Goal: Information Seeking & Learning: Learn about a topic

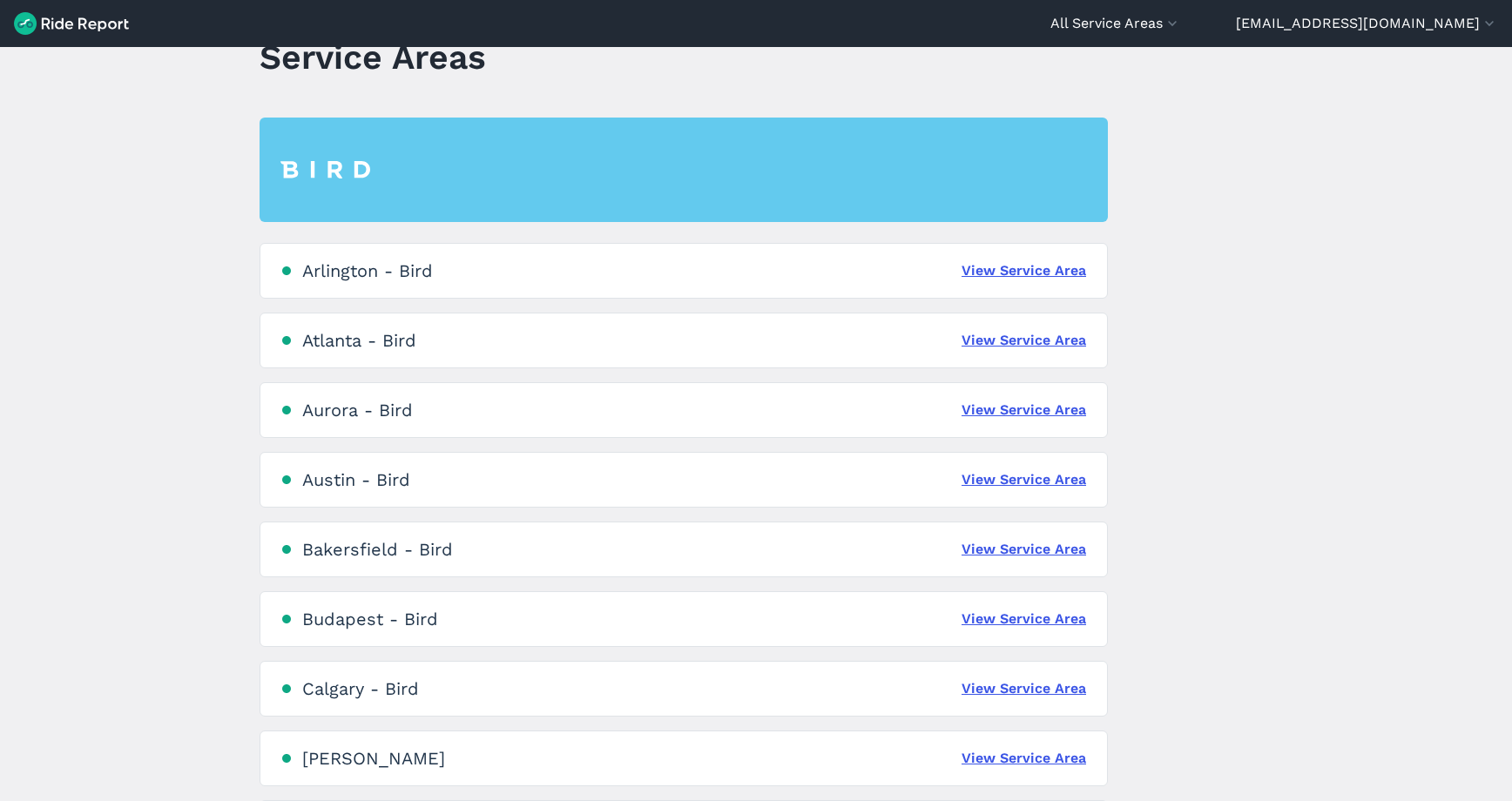
scroll to position [53, 0]
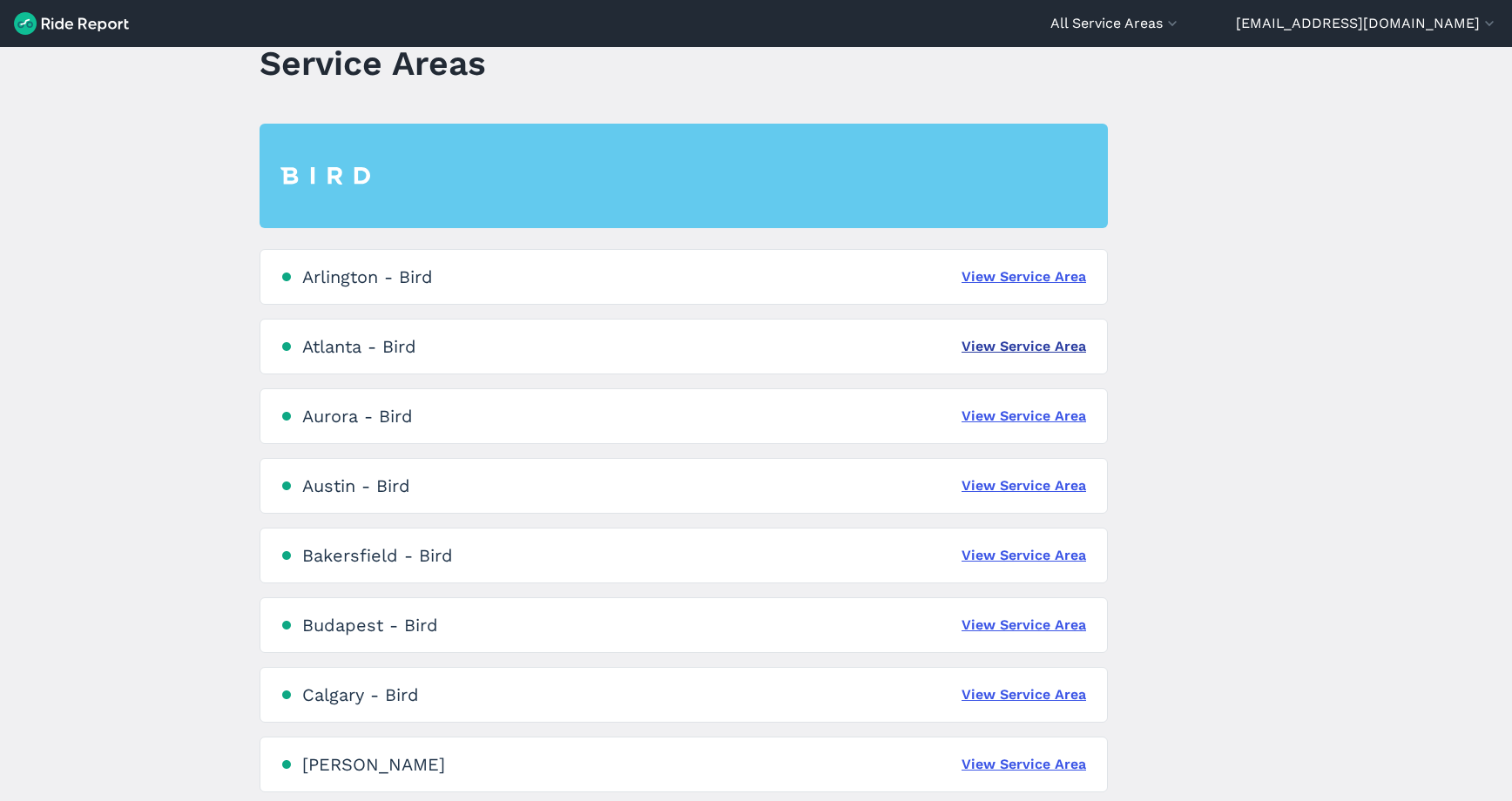
click at [1050, 346] on link "View Service Area" at bounding box center [1024, 347] width 125 height 21
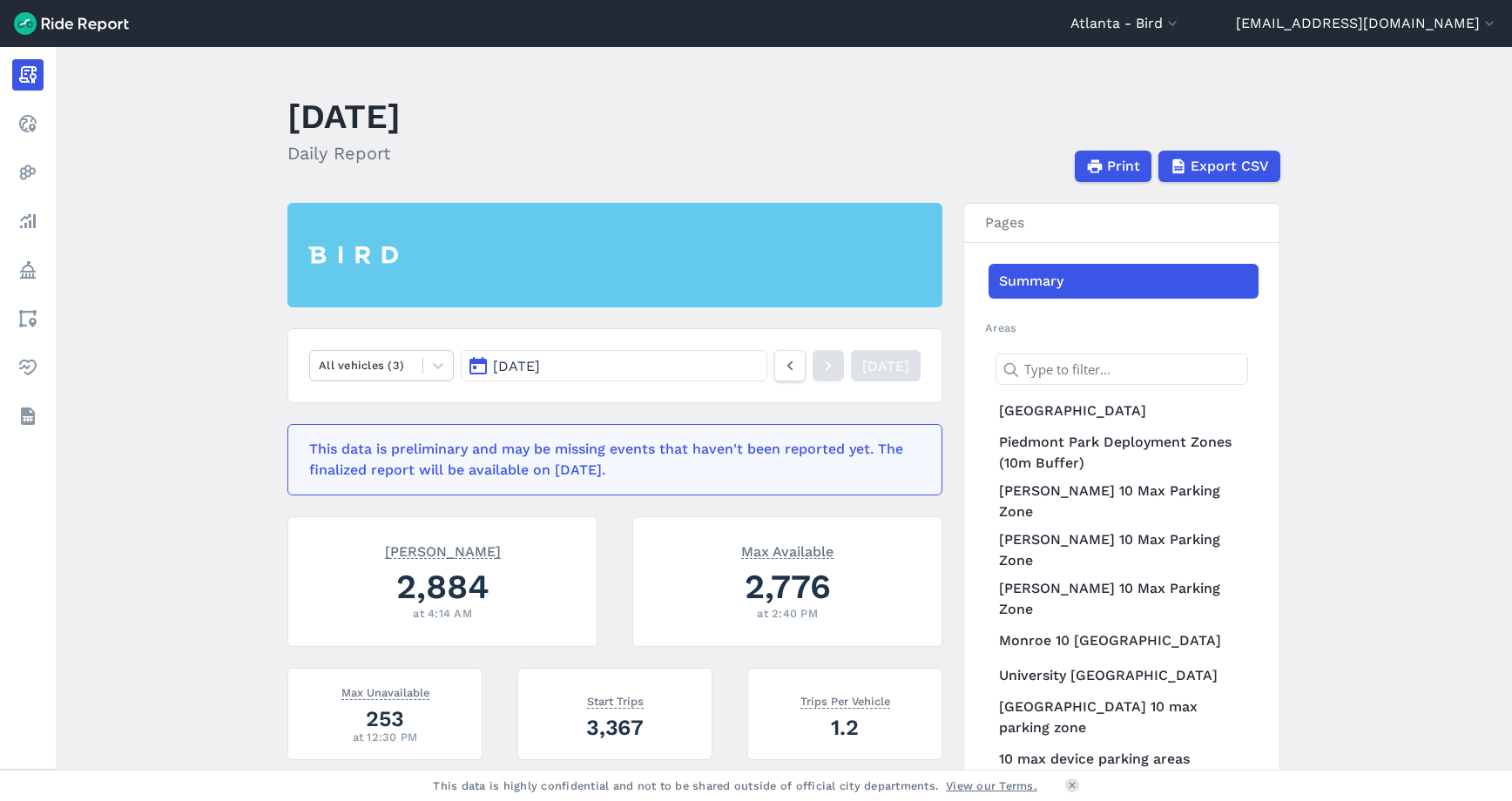
scroll to position [85, 0]
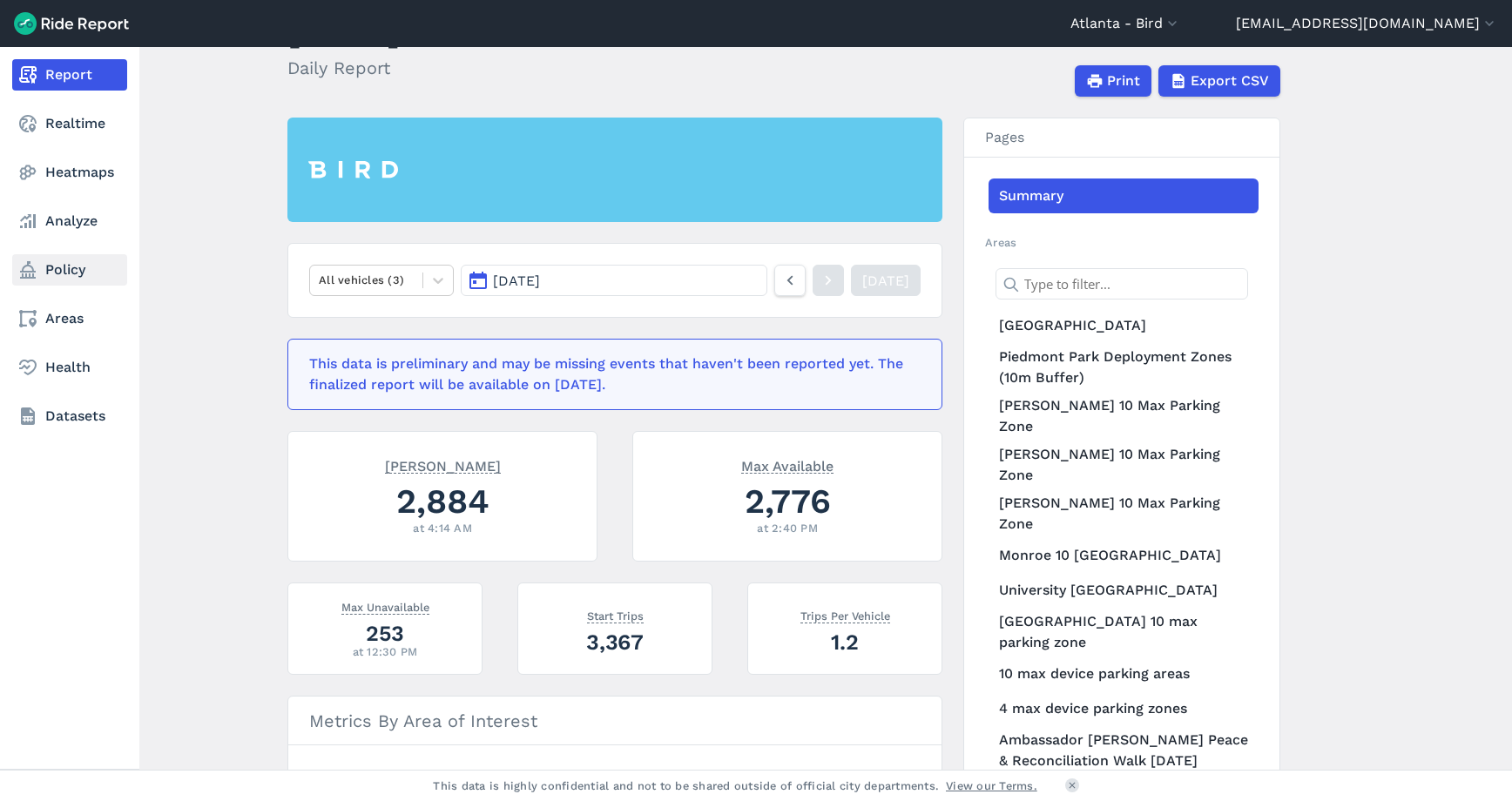
click at [60, 263] on link "Policy" at bounding box center [69, 269] width 115 height 31
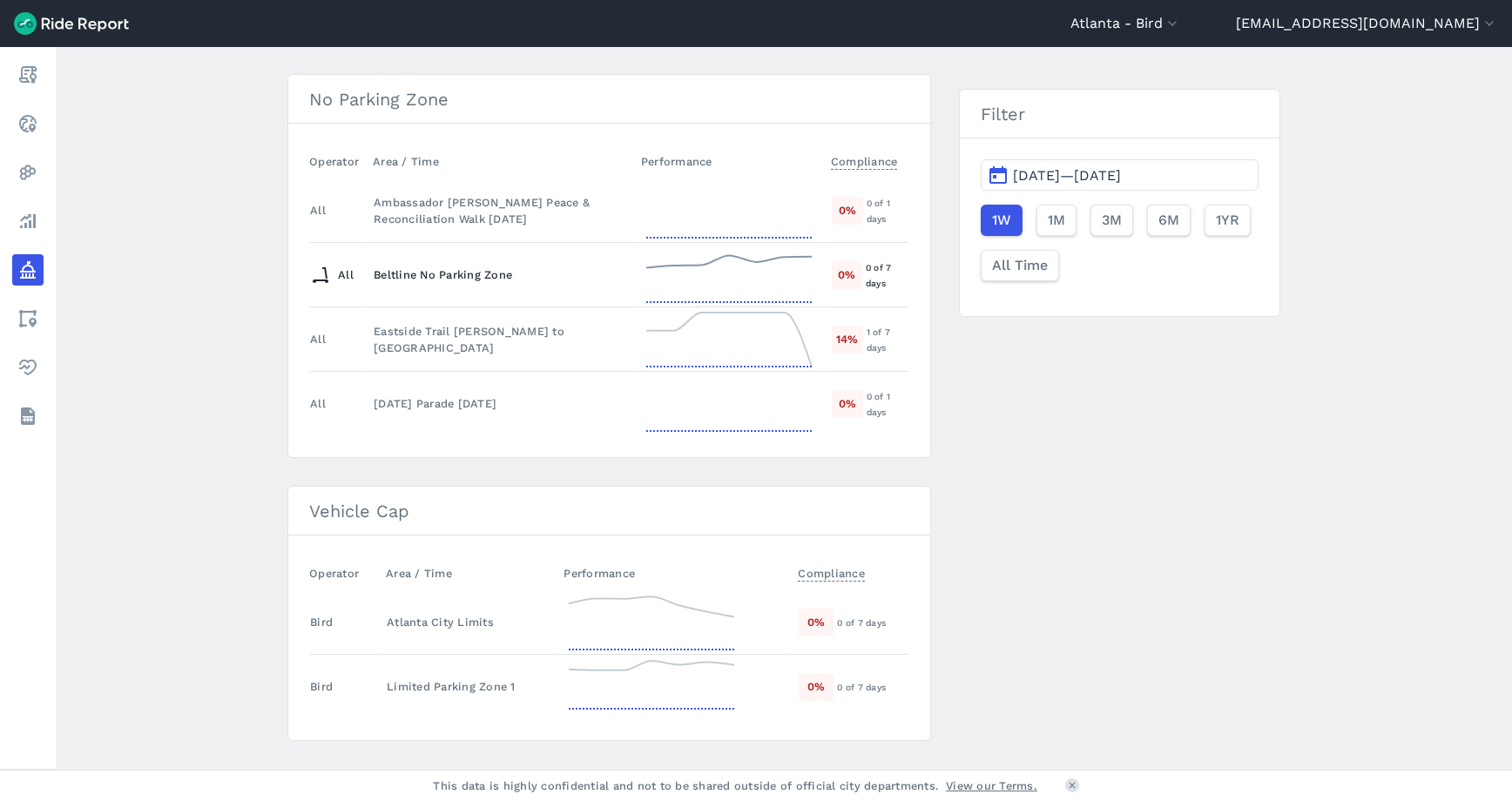
scroll to position [496, 0]
click at [615, 595] on icon at bounding box center [652, 624] width 174 height 63
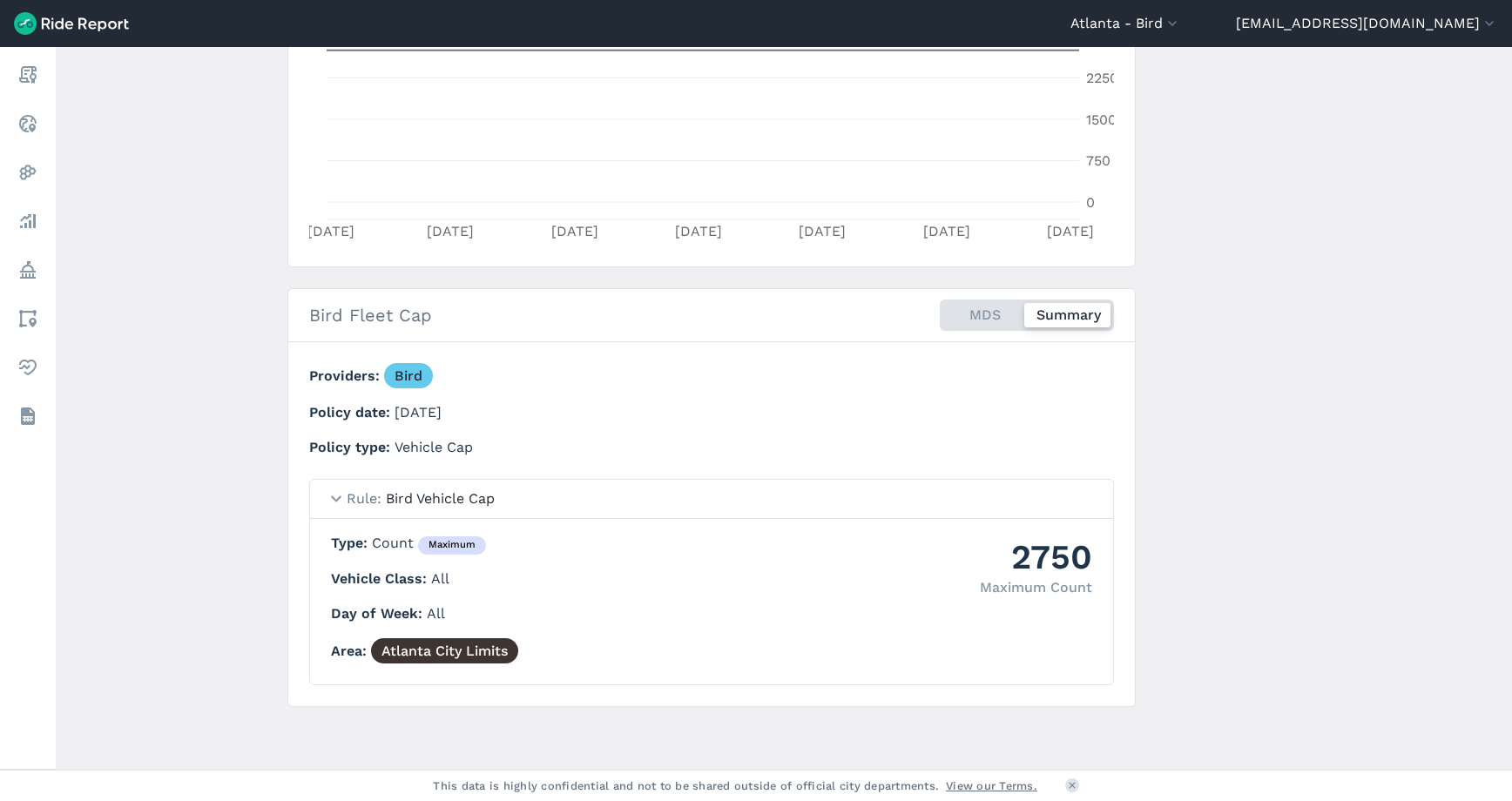
scroll to position [406, 0]
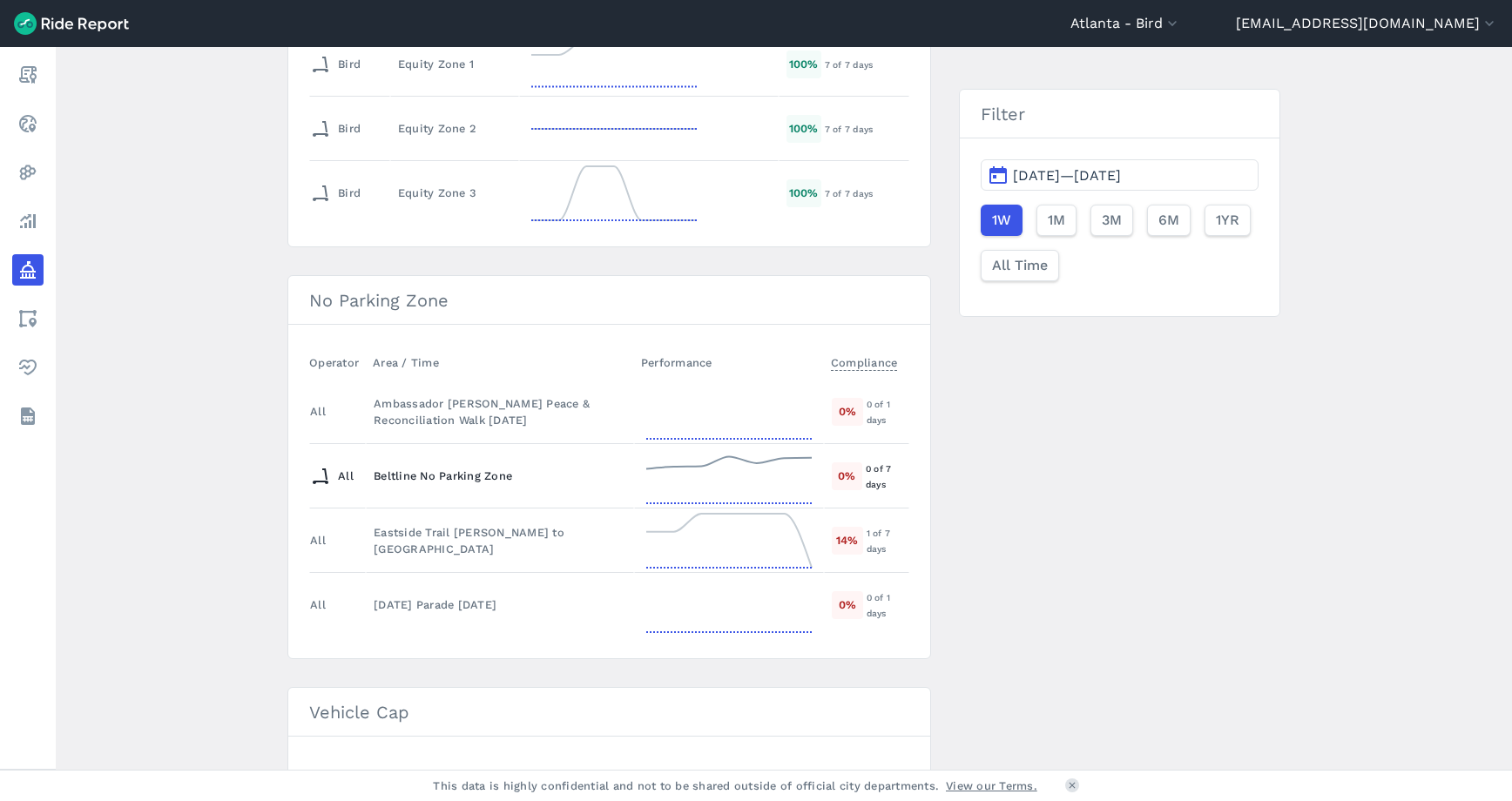
scroll to position [295, 0]
click at [710, 473] on icon at bounding box center [729, 477] width 174 height 63
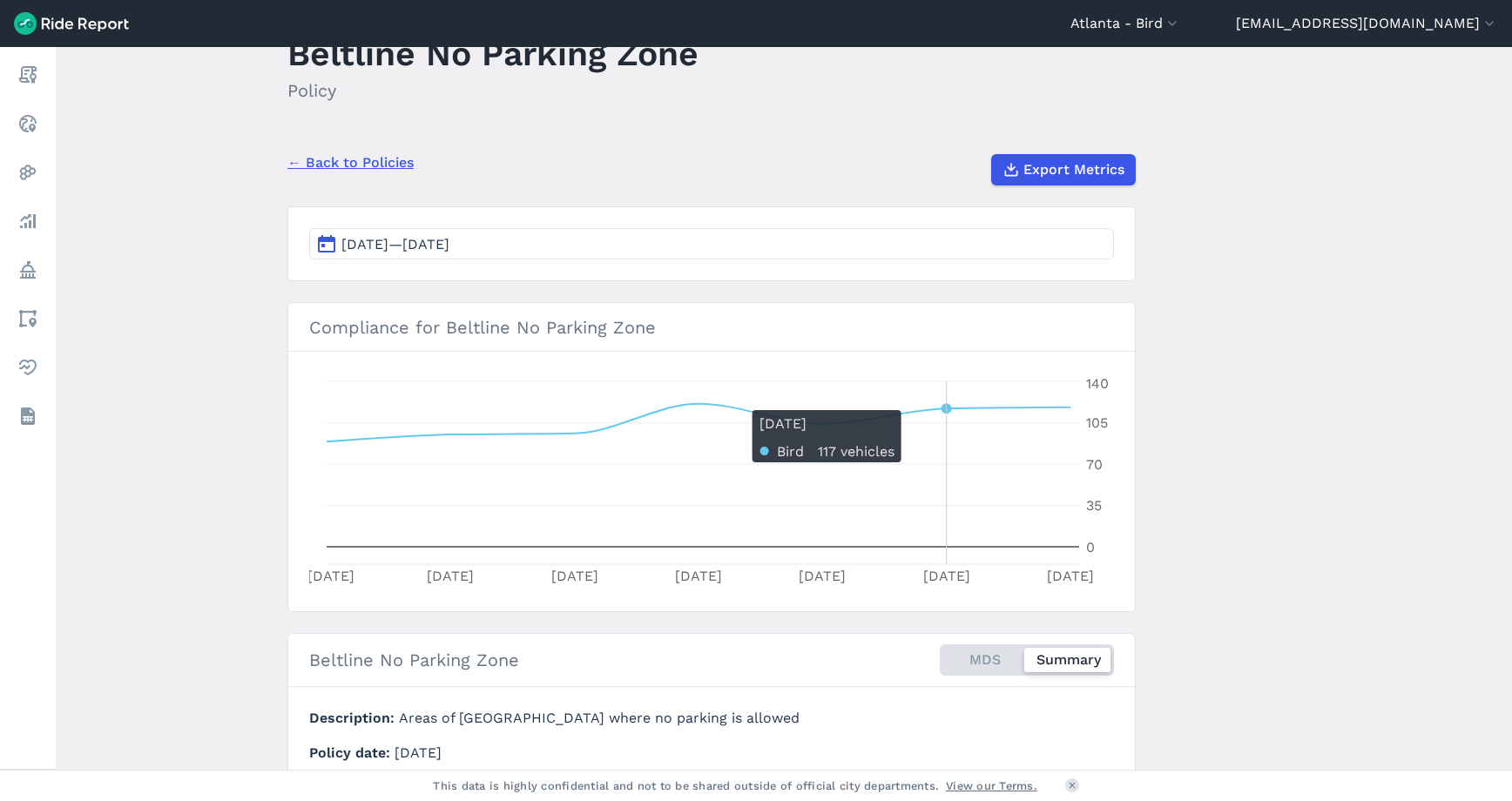
scroll to position [65, 0]
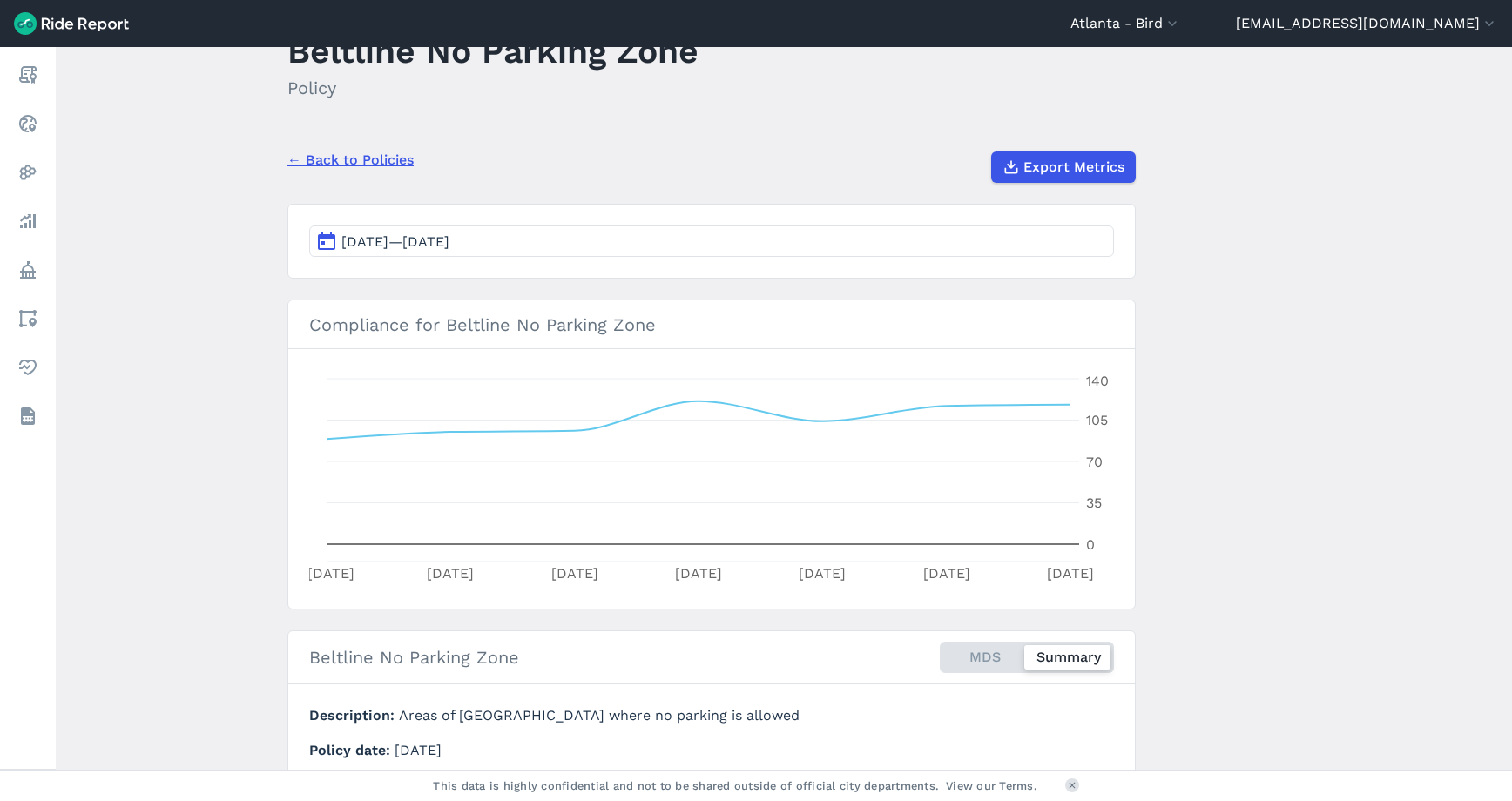
click at [797, 257] on section "[DATE]—[DATE]" at bounding box center [712, 241] width 848 height 75
click at [808, 244] on button "[DATE]—[DATE]" at bounding box center [712, 241] width 805 height 31
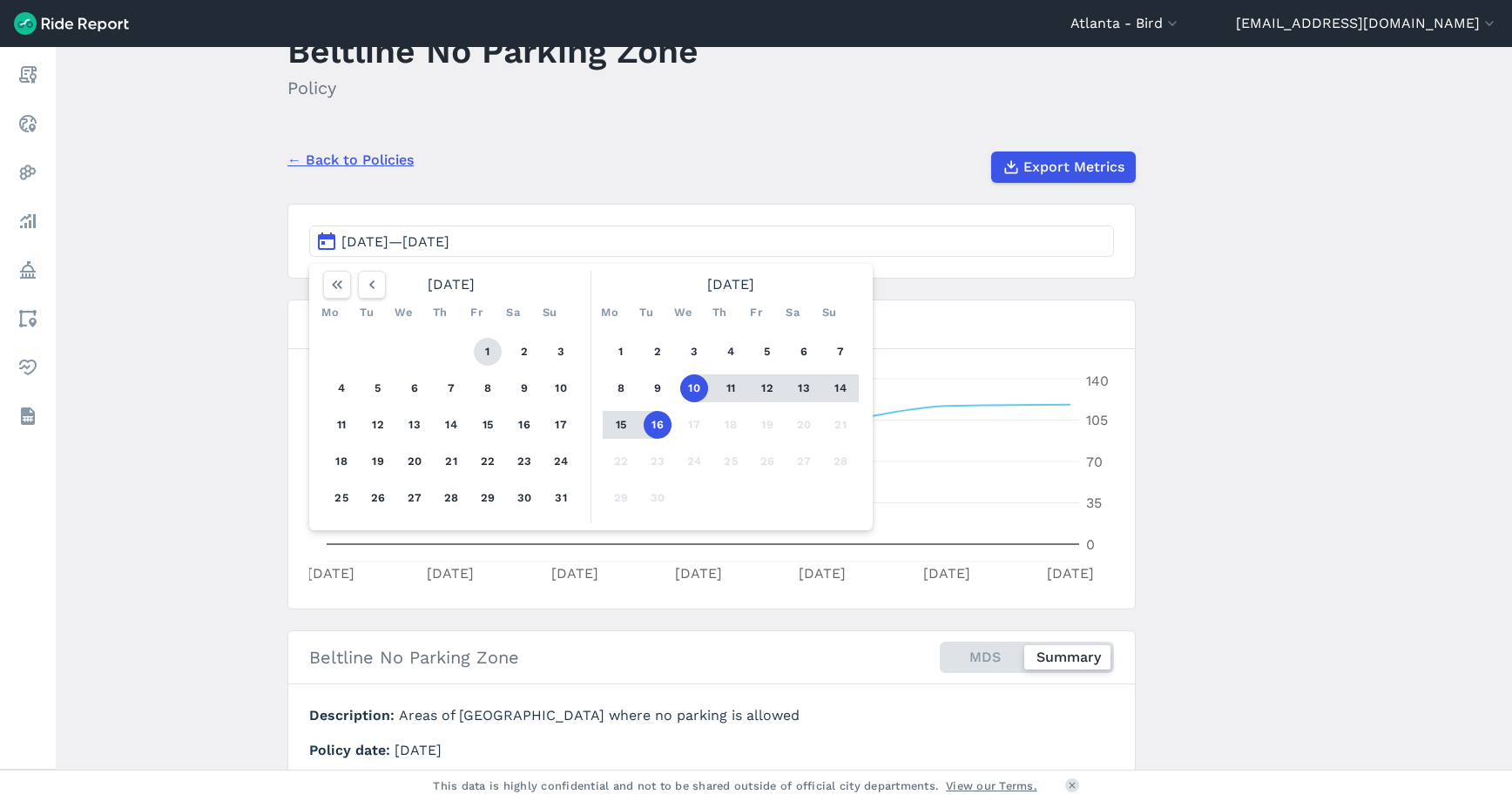
click at [492, 362] on button "1" at bounding box center [487, 351] width 28 height 28
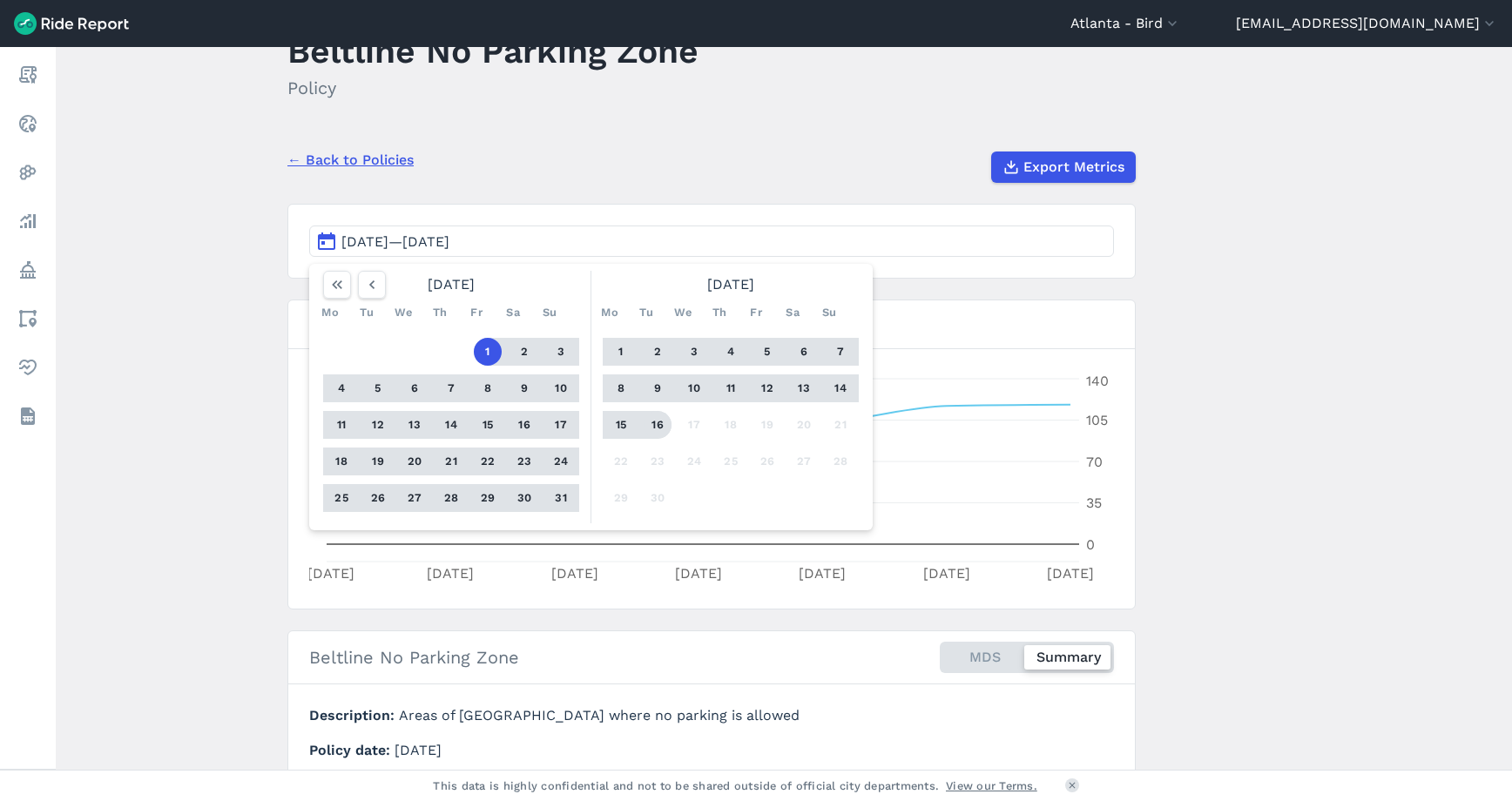
click at [650, 423] on button "16" at bounding box center [657, 424] width 28 height 28
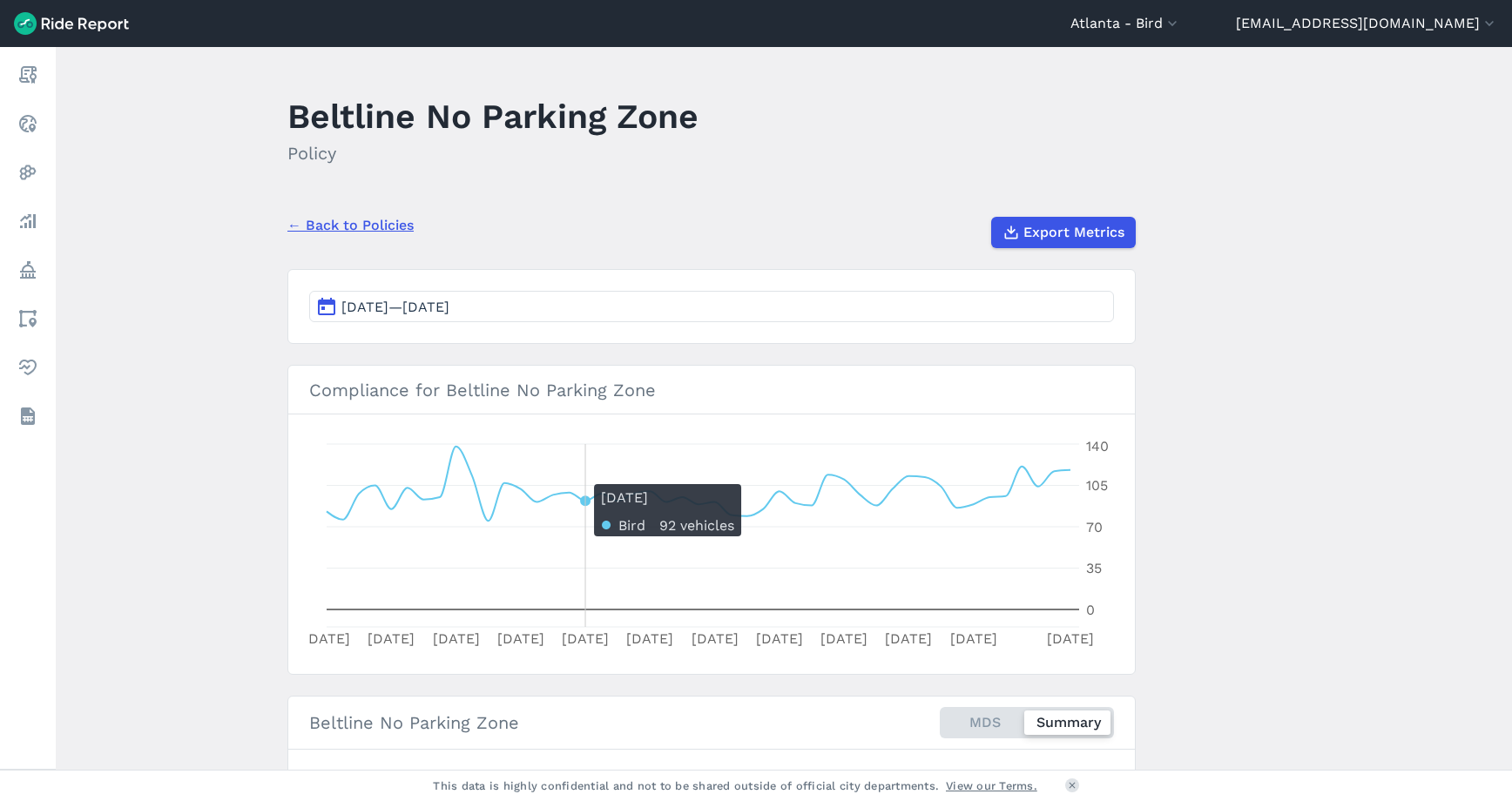
scroll to position [231, 0]
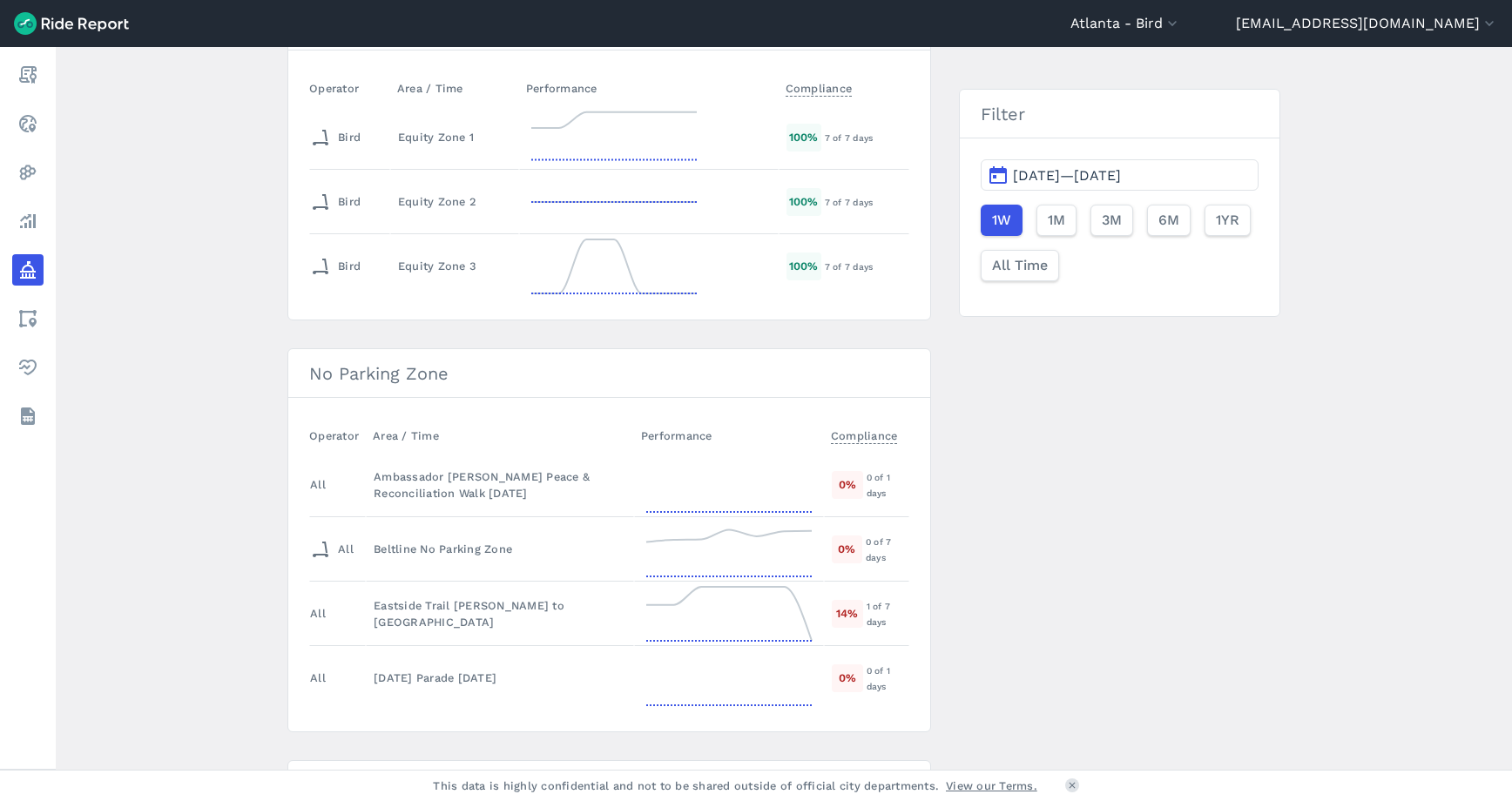
scroll to position [228, 0]
drag, startPoint x: 566, startPoint y: 547, endPoint x: 346, endPoint y: 538, distance: 220.2
click at [346, 538] on tr "All Beltline No Parking Zone 0 % 0 of 7 days" at bounding box center [609, 545] width 600 height 64
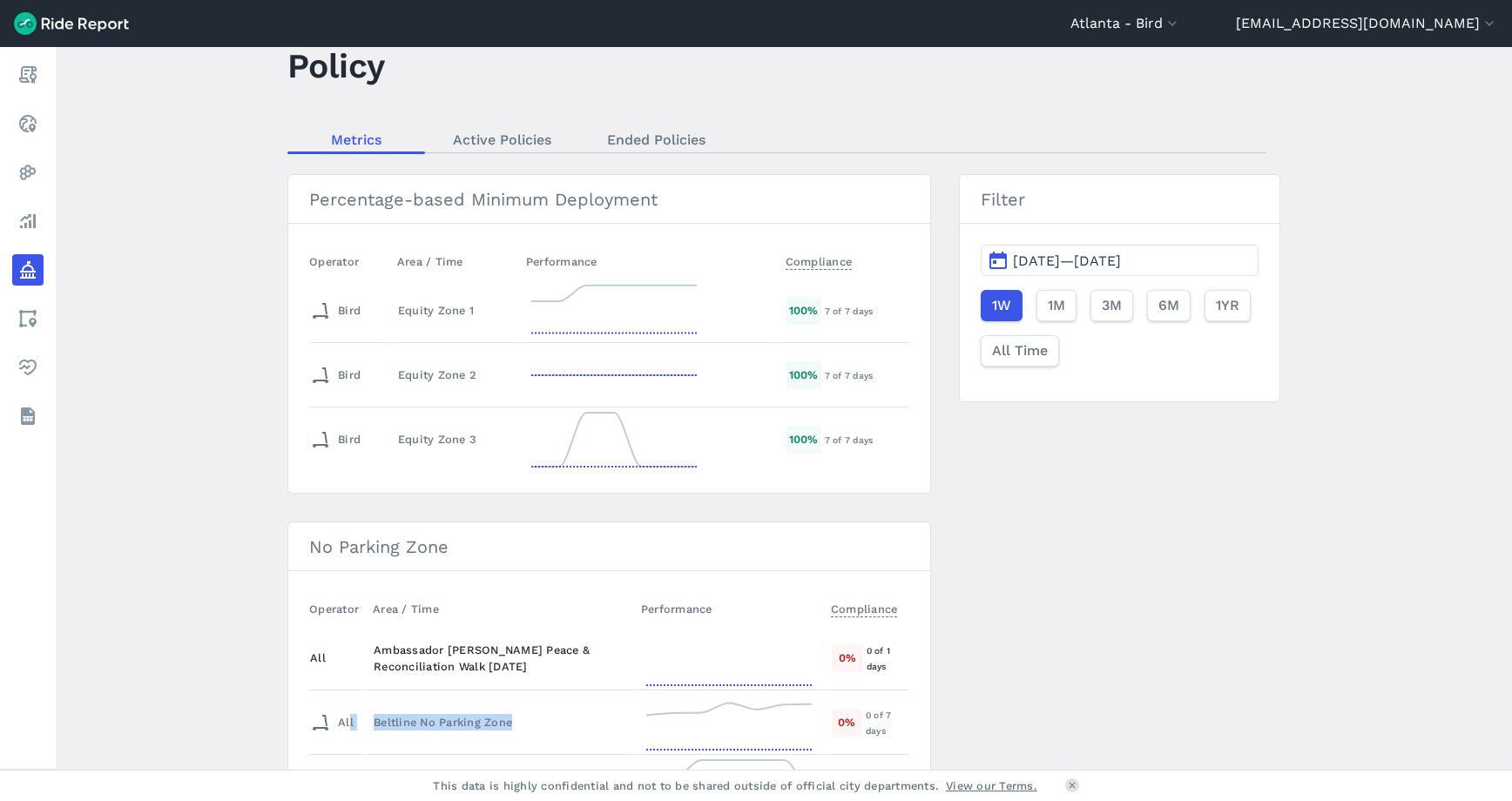
scroll to position [57, 0]
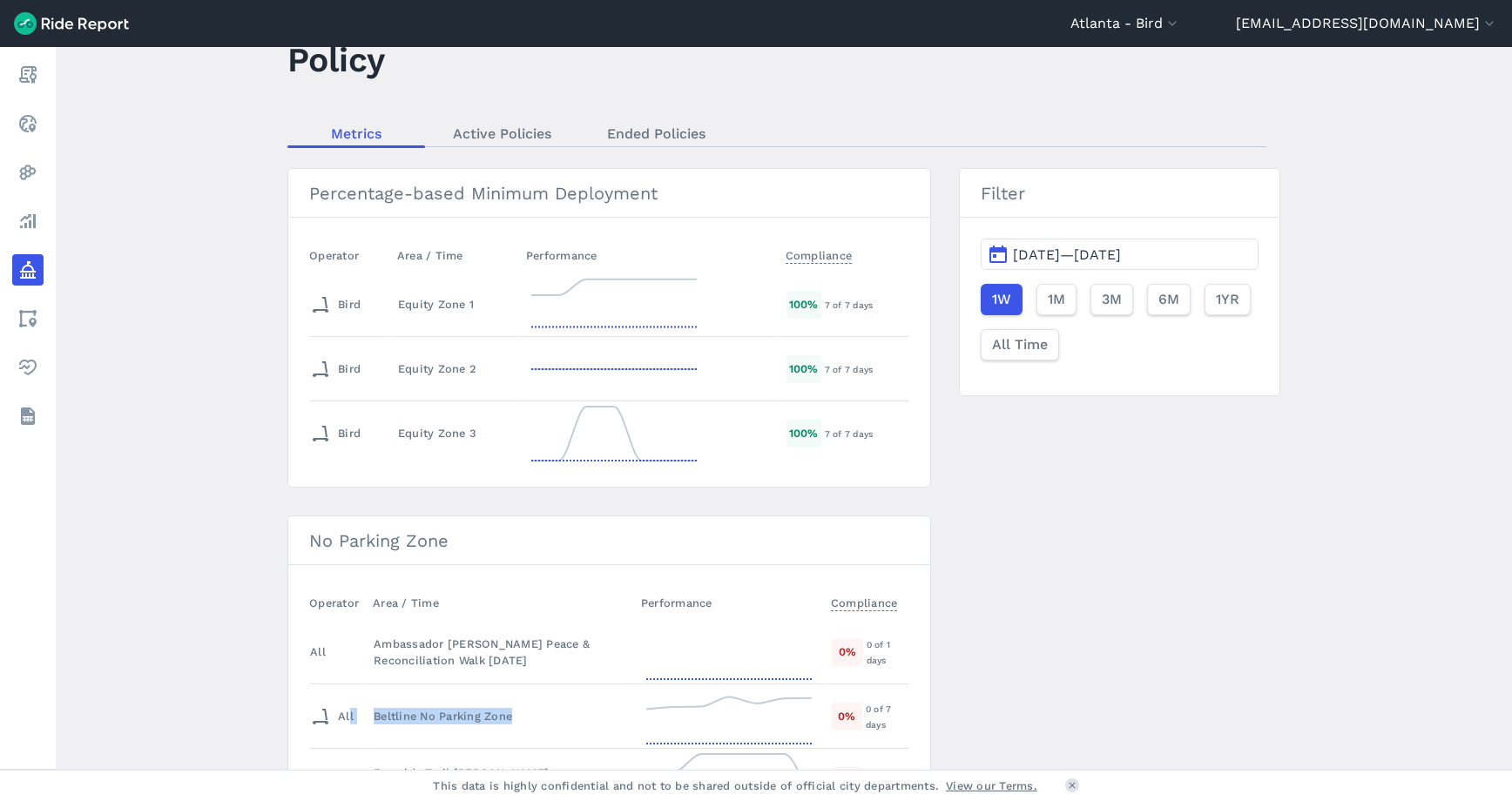
click at [1108, 260] on span "[DATE]—[DATE]" at bounding box center [1066, 254] width 108 height 17
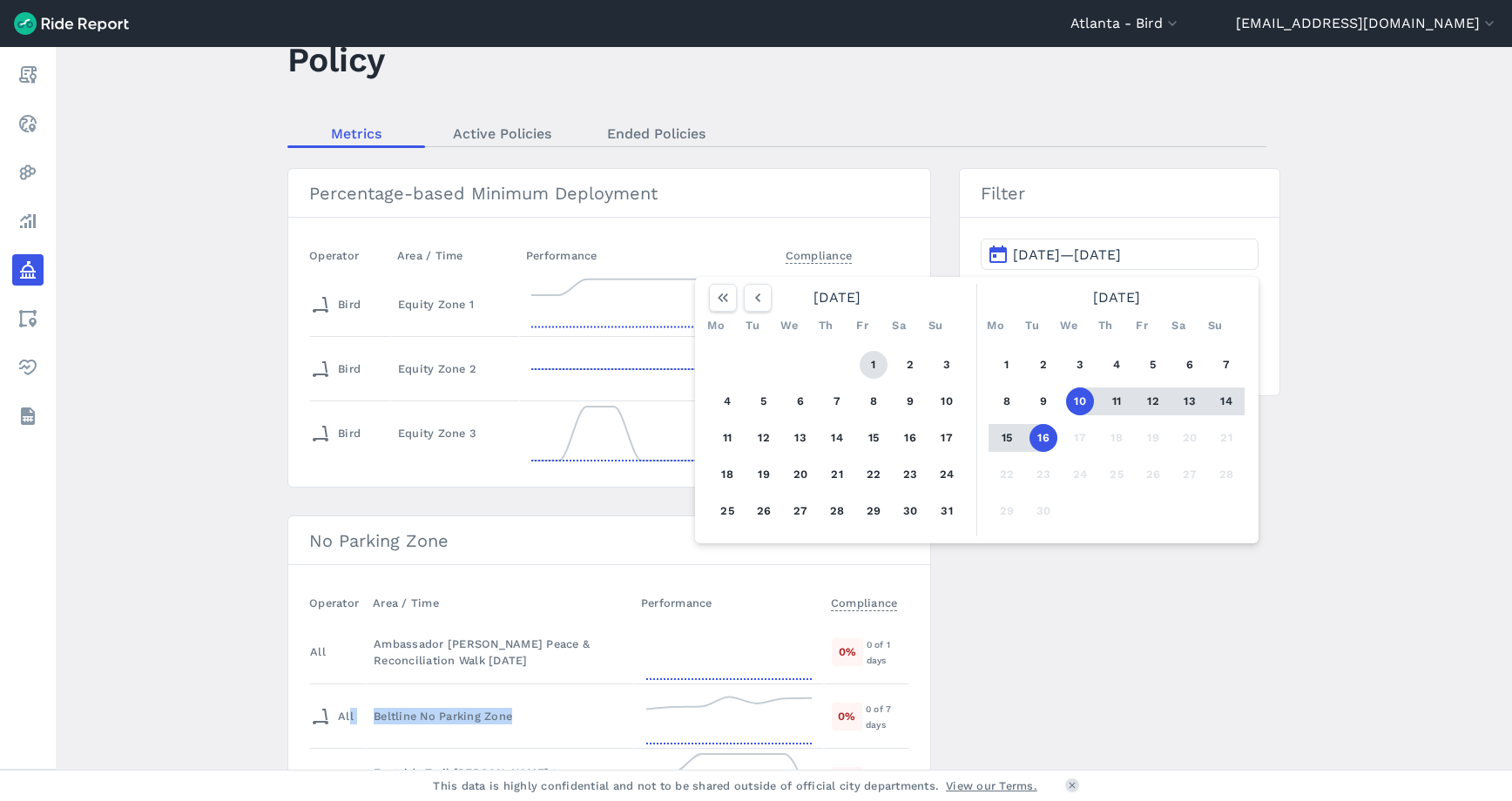
click at [868, 370] on button "1" at bounding box center [873, 364] width 28 height 28
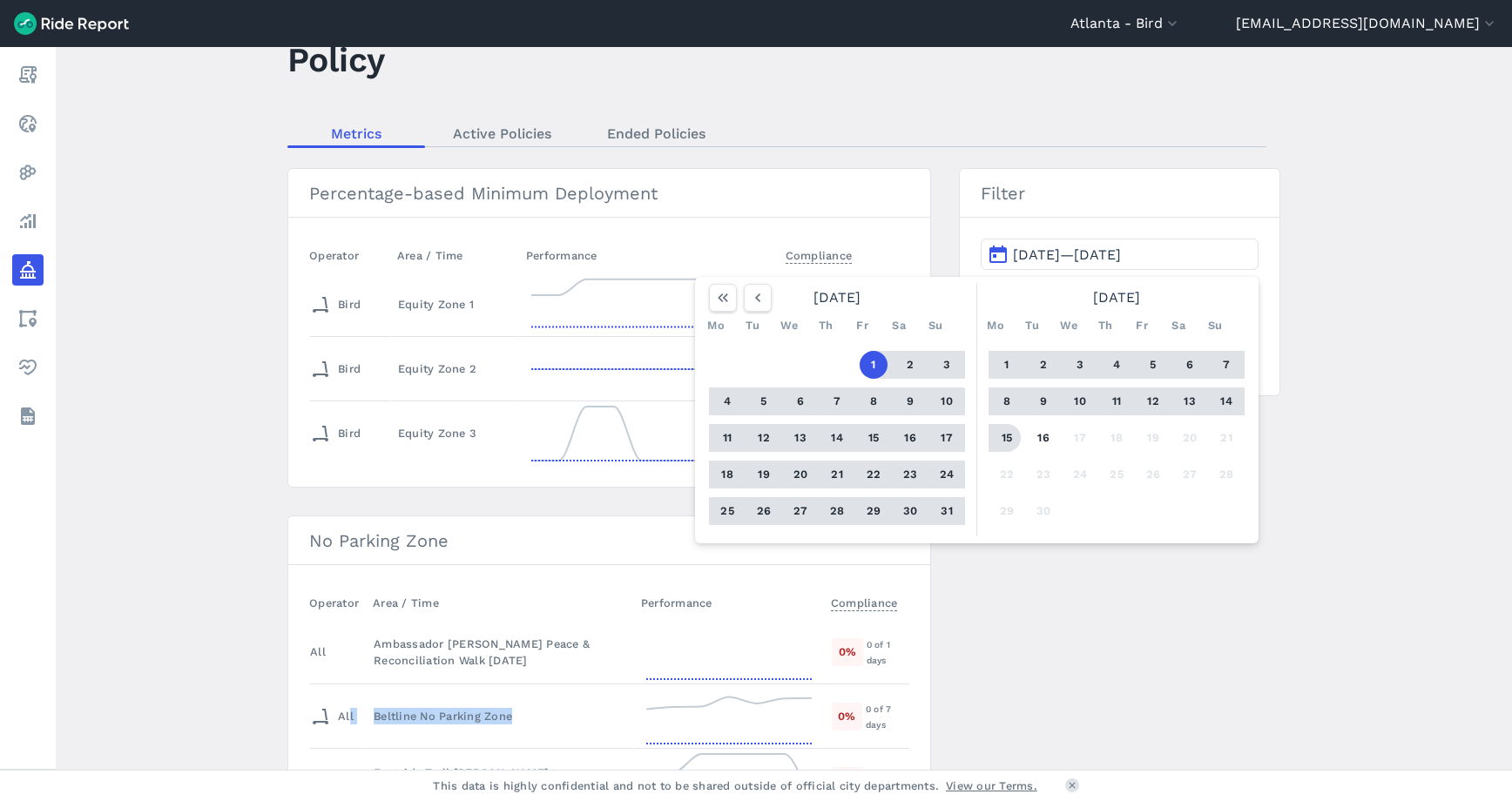
click at [1001, 442] on button "15" at bounding box center [1007, 437] width 28 height 28
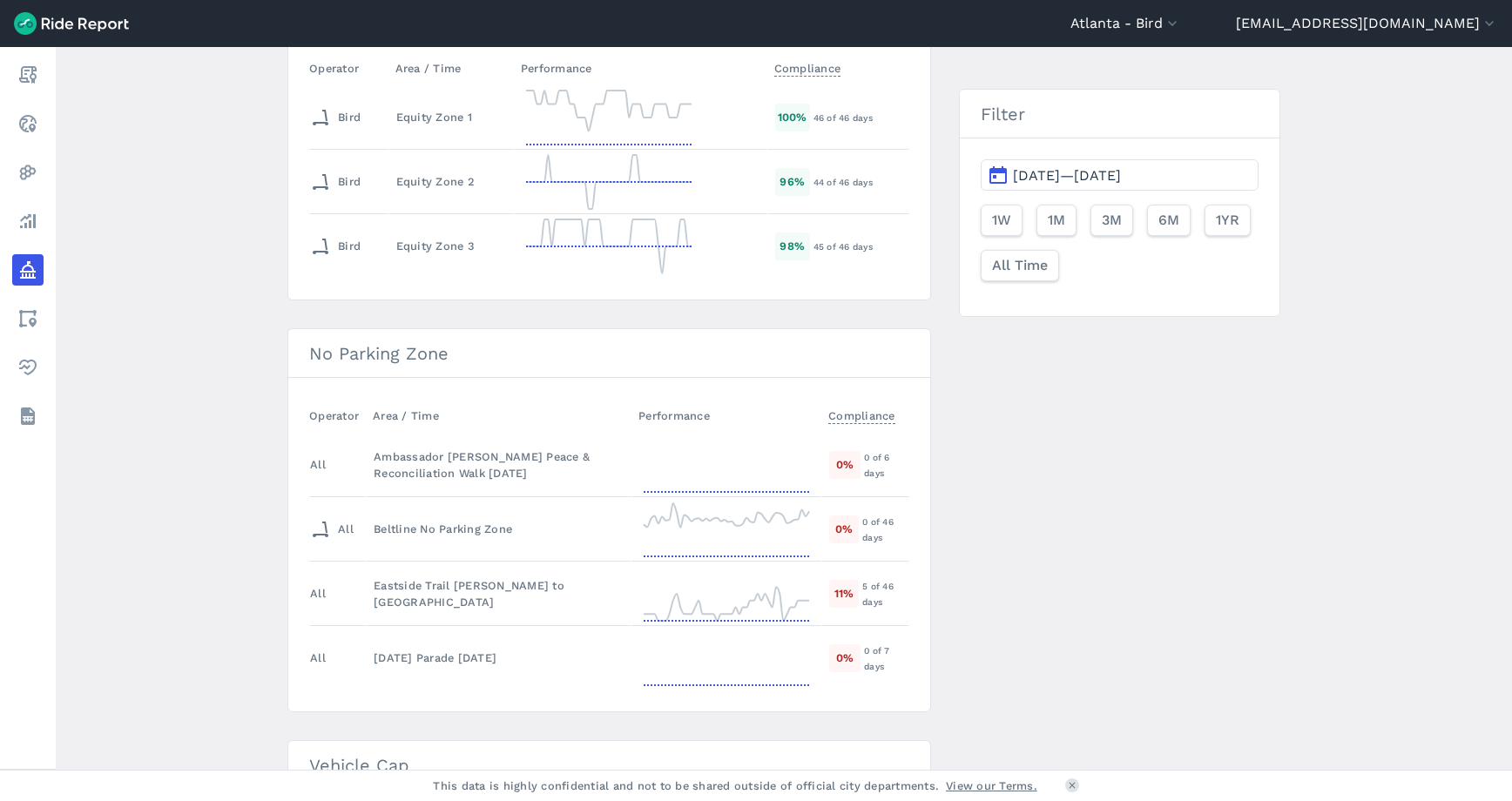
scroll to position [245, 0]
drag, startPoint x: 897, startPoint y: 539, endPoint x: 367, endPoint y: 506, distance: 531.0
click at [367, 506] on tr "All Beltline No Parking Zone 0 % 0 of 46 days" at bounding box center [609, 527] width 600 height 64
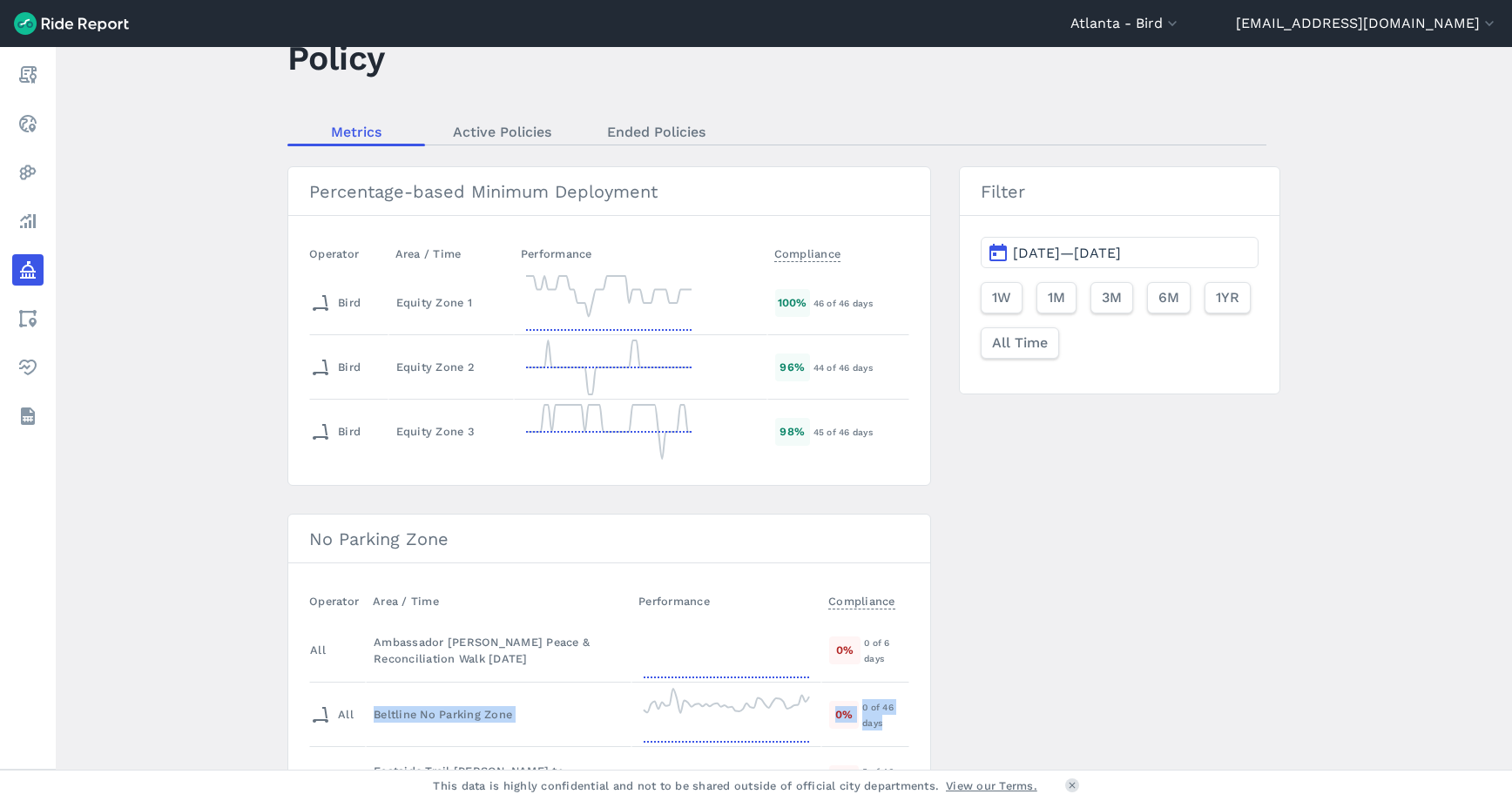
scroll to position [0, 0]
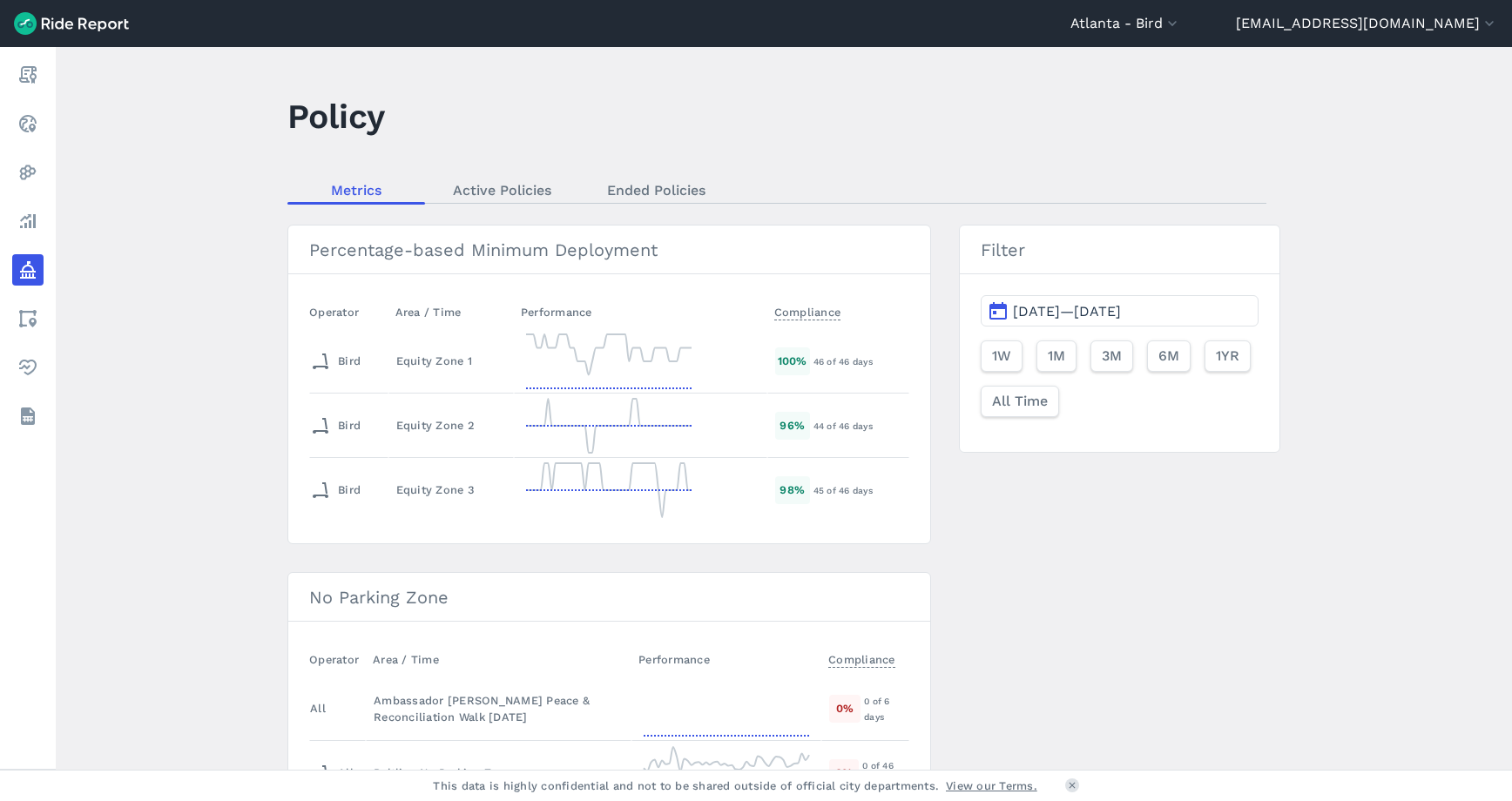
click at [463, 203] on nav "Metrics Active Policies Ended Policies" at bounding box center [776, 190] width 979 height 27
click at [474, 191] on link "Active Policies" at bounding box center [502, 189] width 154 height 26
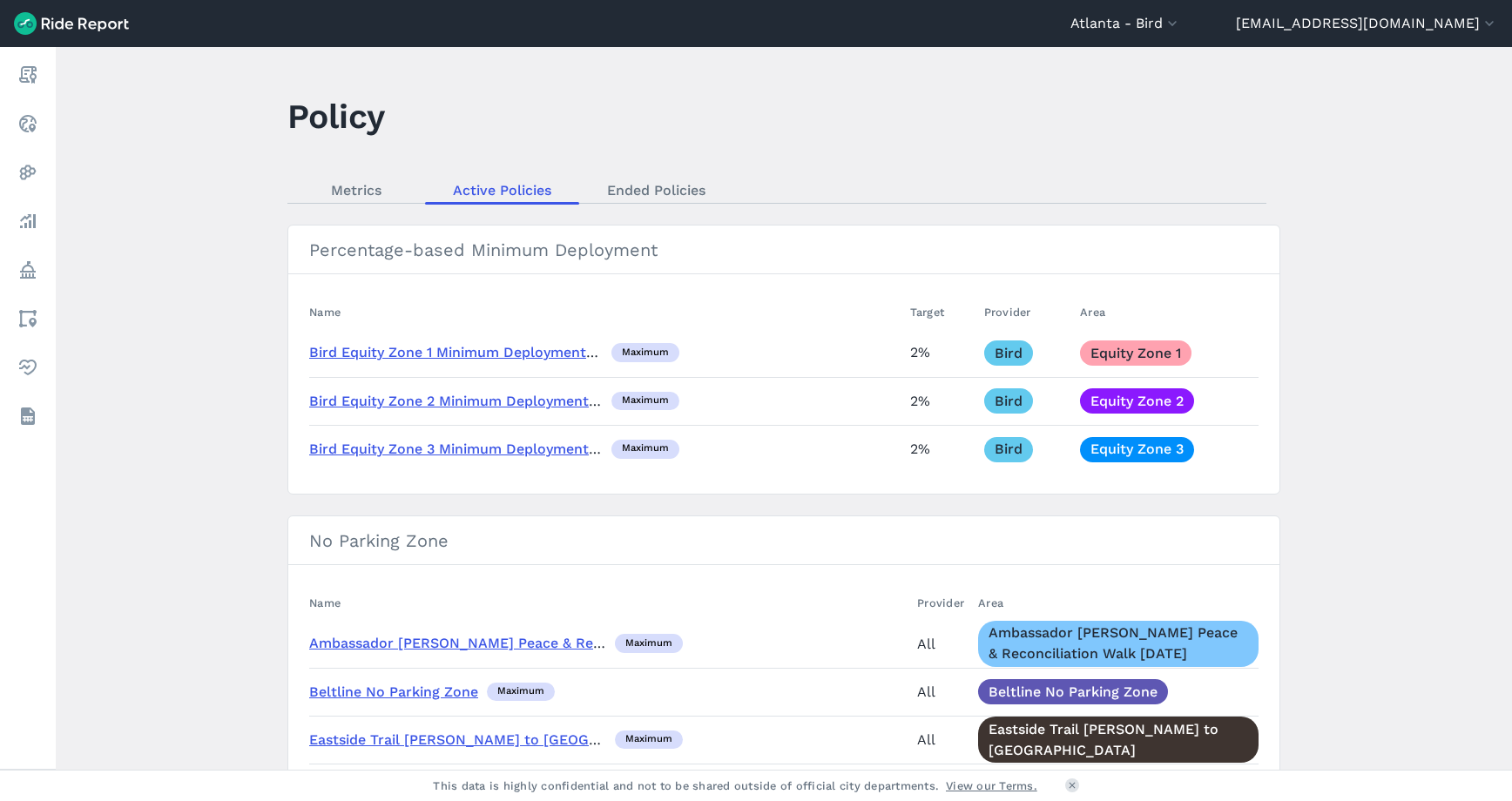
scroll to position [1, 0]
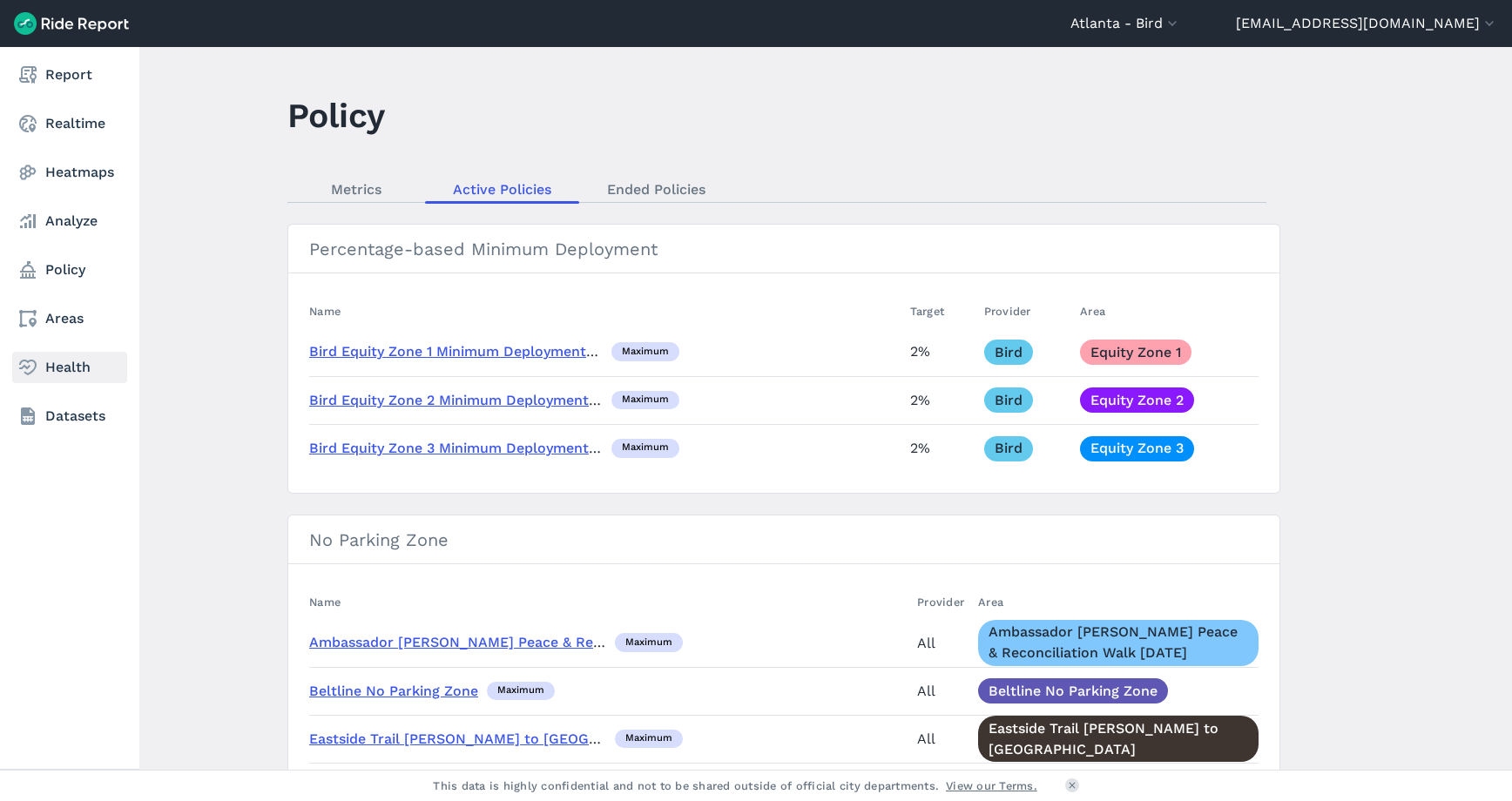
click at [36, 359] on icon at bounding box center [28, 368] width 21 height 21
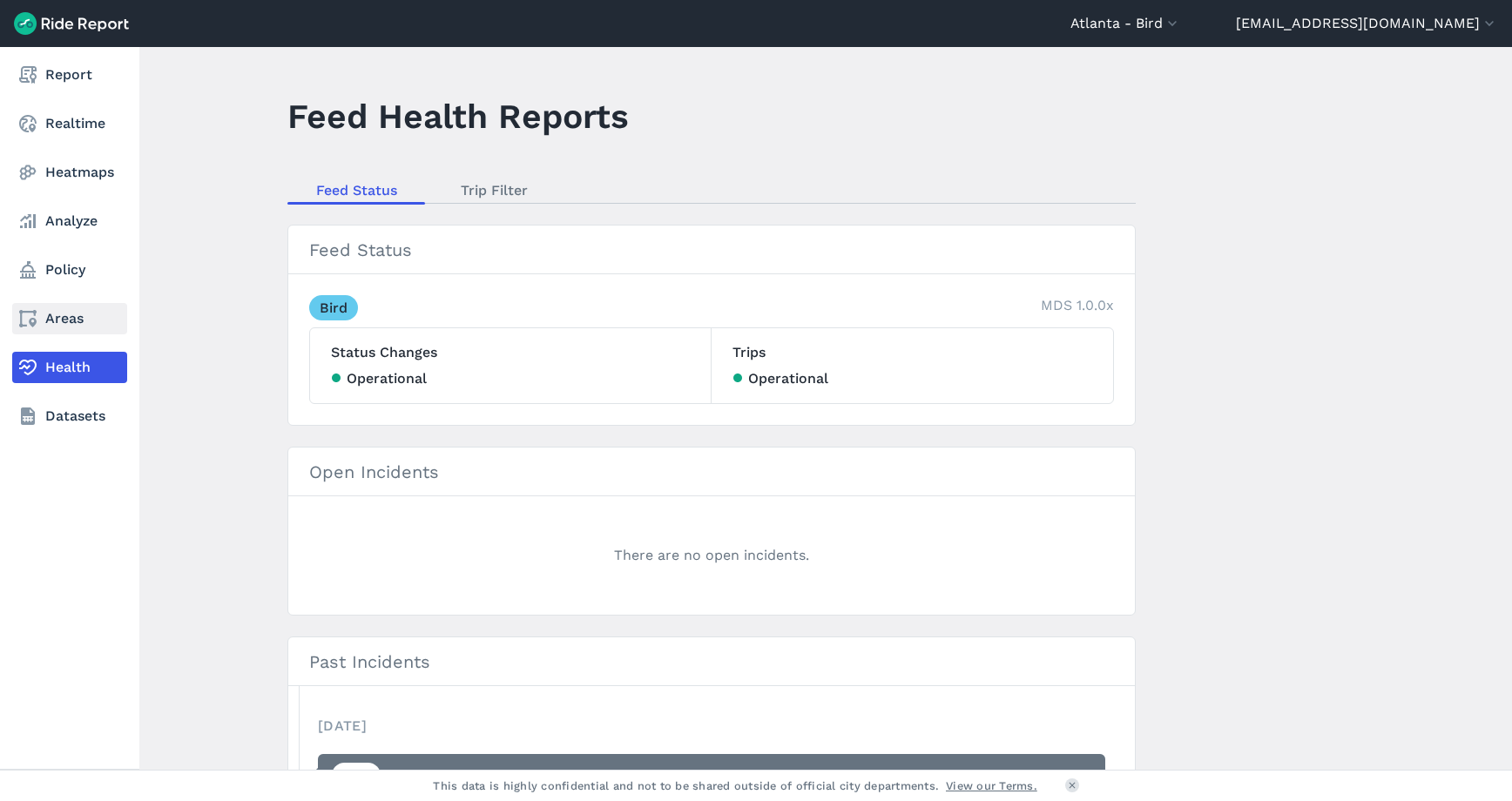
click at [56, 325] on link "Areas" at bounding box center [69, 318] width 115 height 31
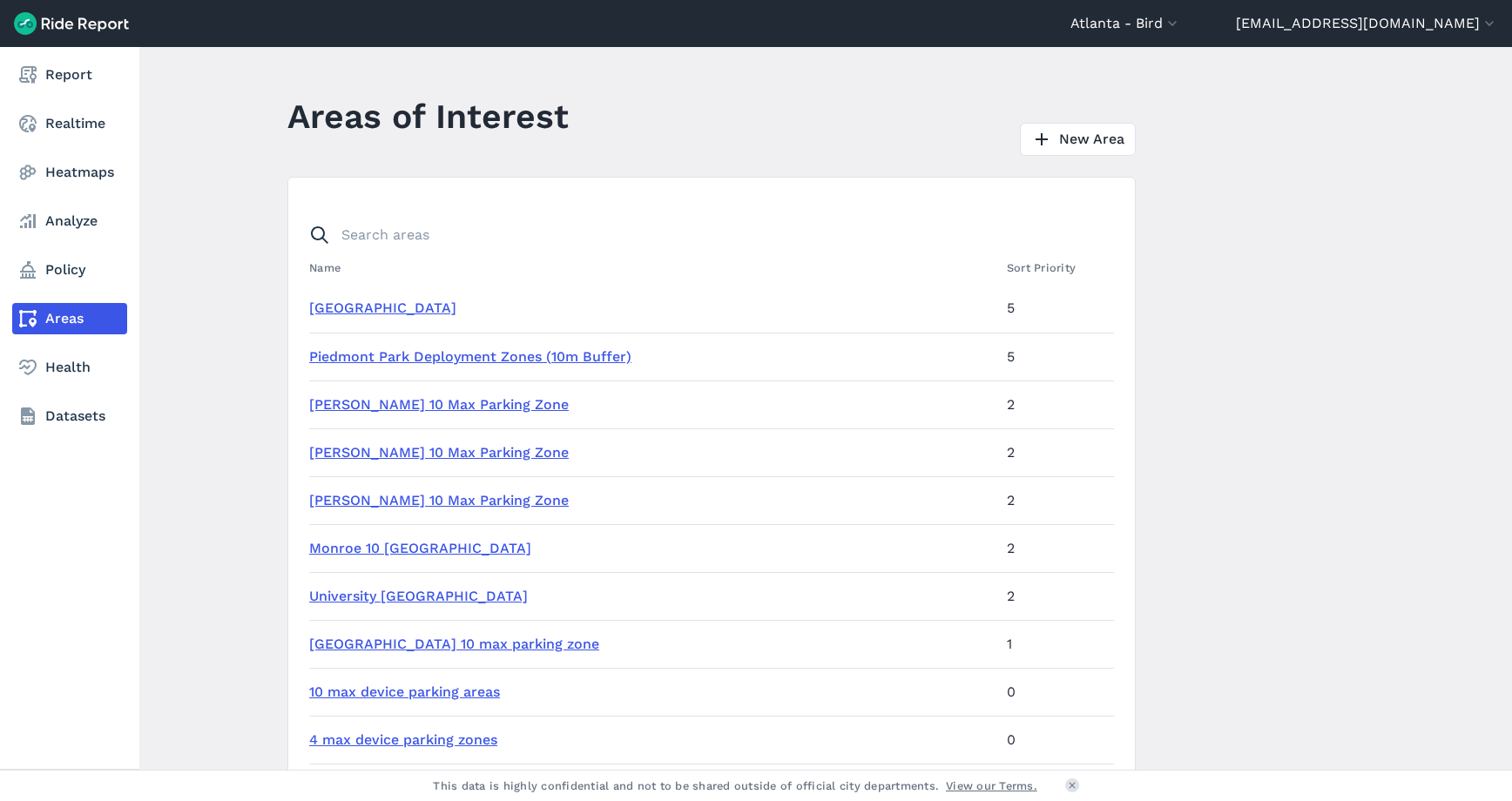
click at [73, 248] on nav "Report Realtime Heatmaps Analyze Policy Areas Health Datasets" at bounding box center [69, 245] width 140 height 397
click at [61, 268] on link "Policy" at bounding box center [69, 269] width 115 height 31
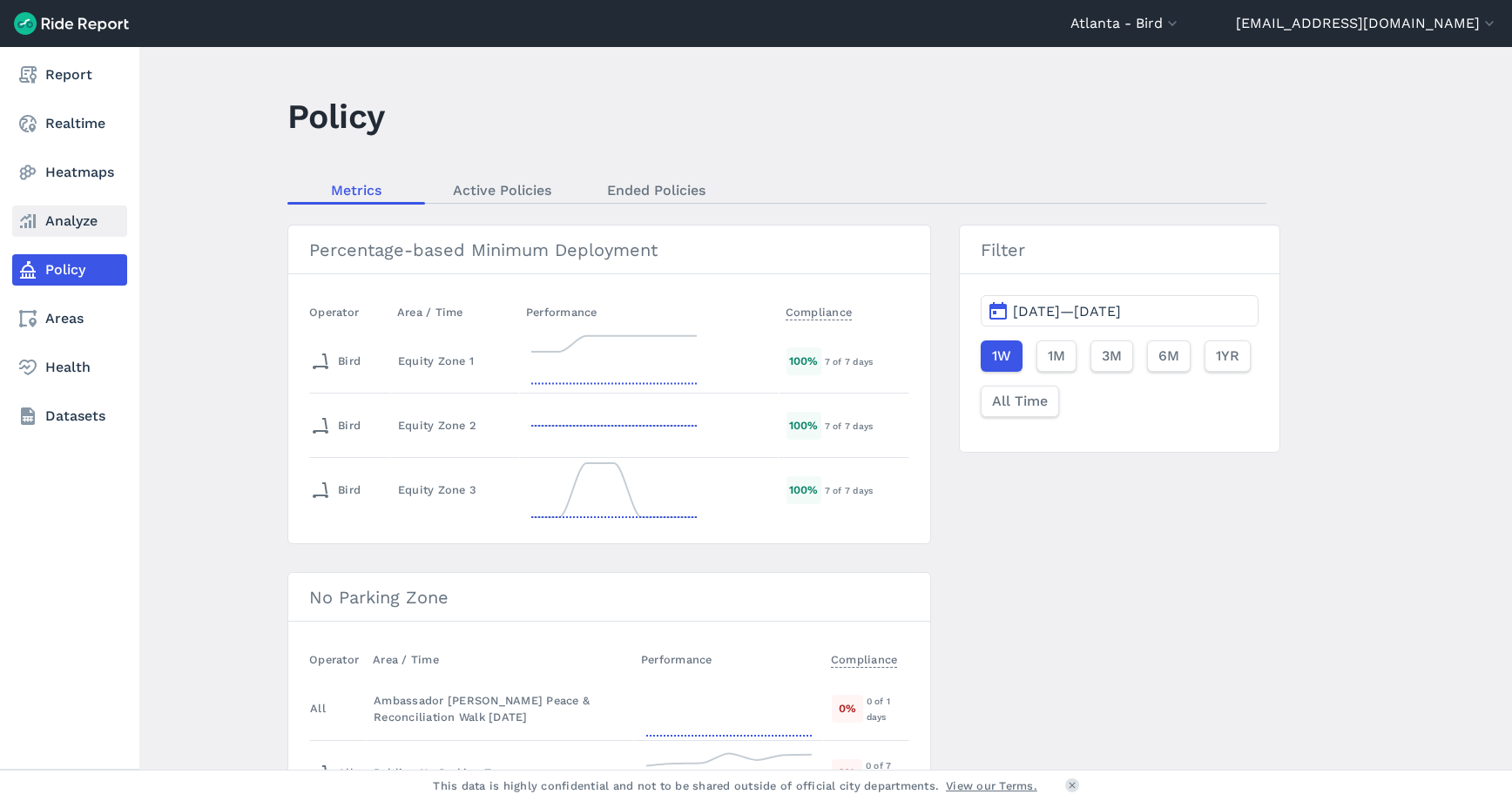
click at [69, 231] on link "Analyze" at bounding box center [69, 220] width 115 height 31
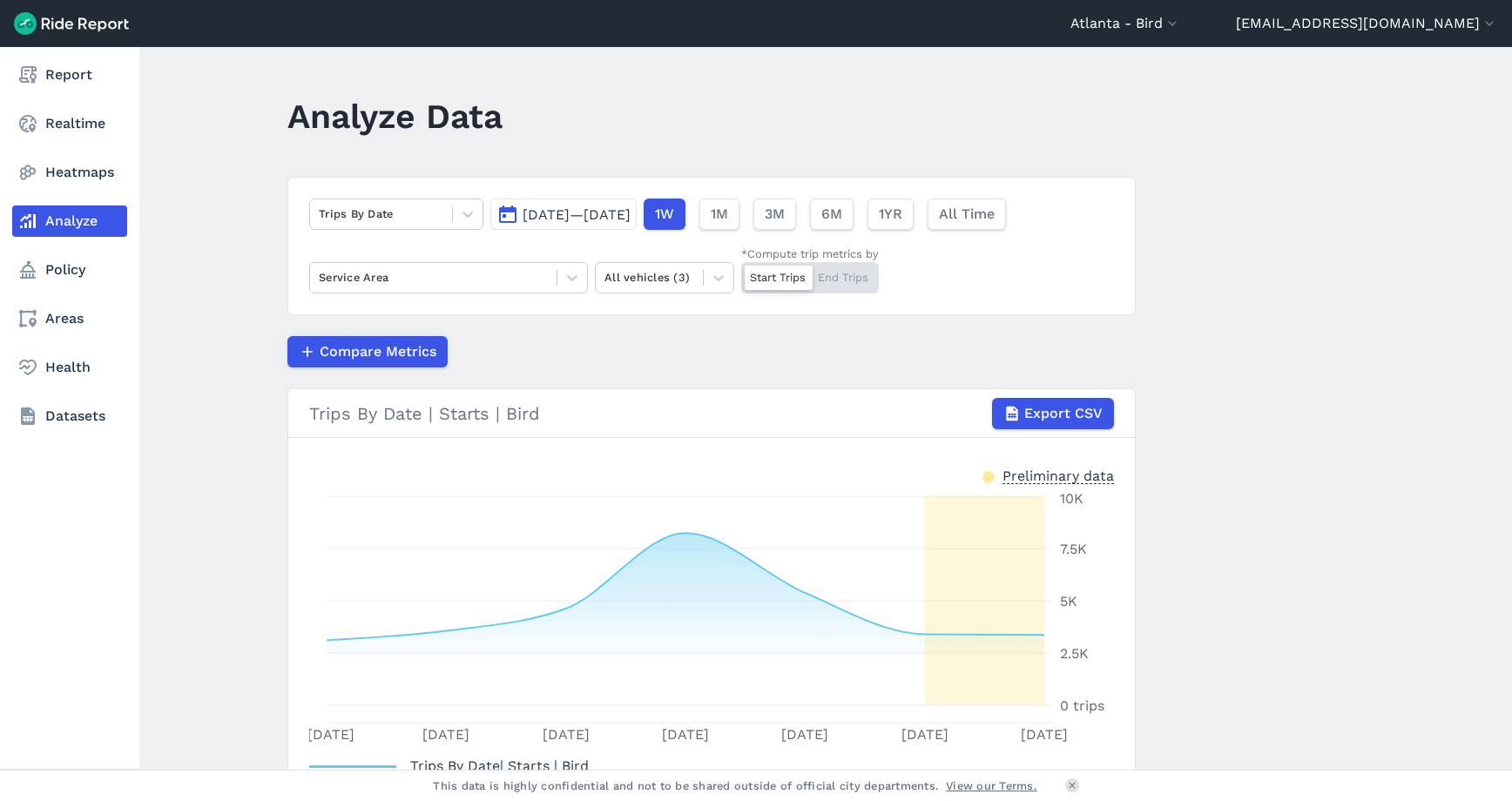
click at [47, 287] on nav "Report Realtime Heatmaps Analyze Policy Areas Health Datasets" at bounding box center [69, 245] width 140 height 397
click at [88, 164] on link "Heatmaps" at bounding box center [69, 172] width 115 height 31
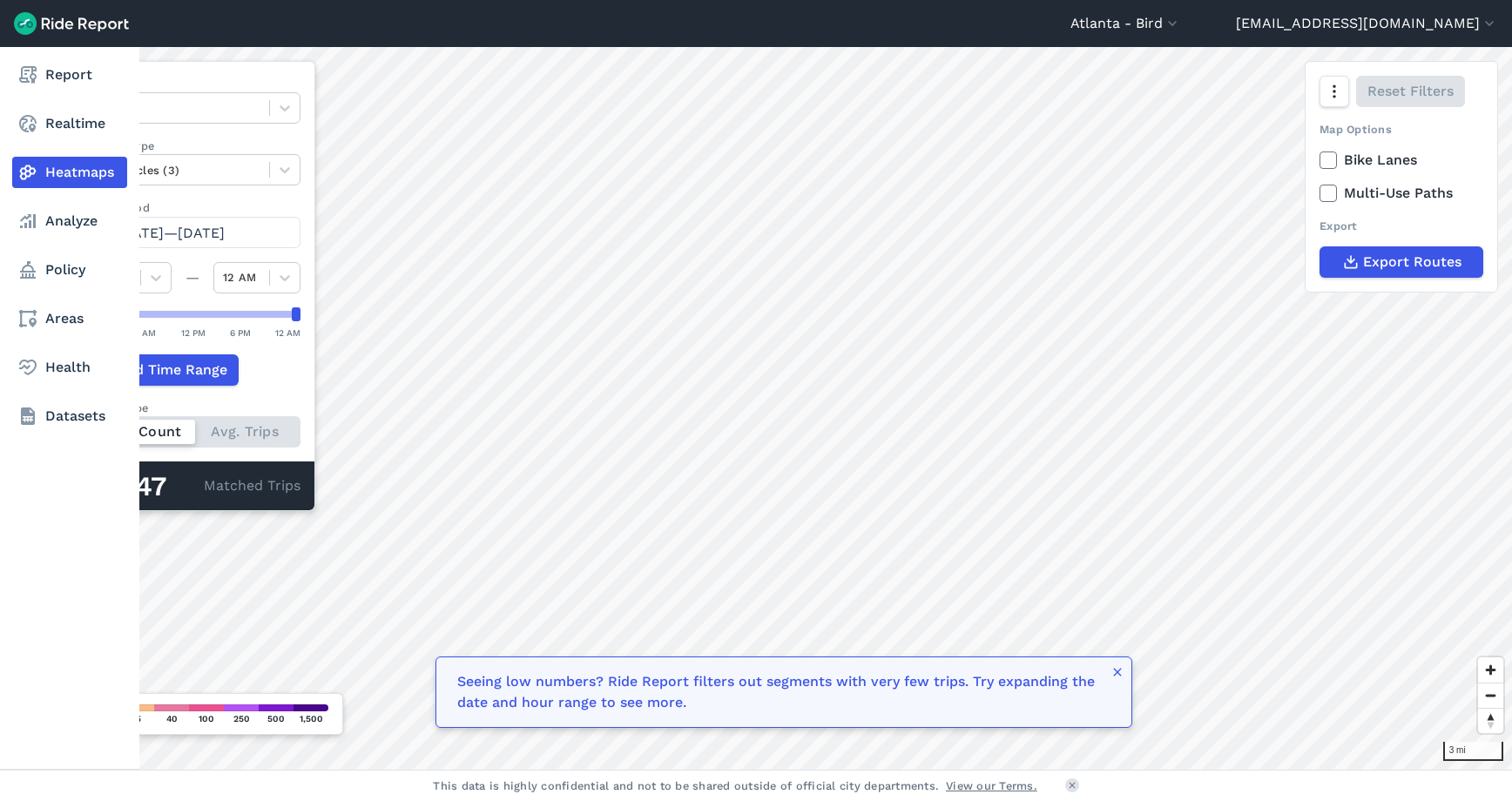
click at [80, 107] on nav "Report Realtime Heatmaps Analyze Policy Areas Health Datasets" at bounding box center [69, 245] width 140 height 397
click at [66, 84] on link "Report" at bounding box center [69, 75] width 115 height 31
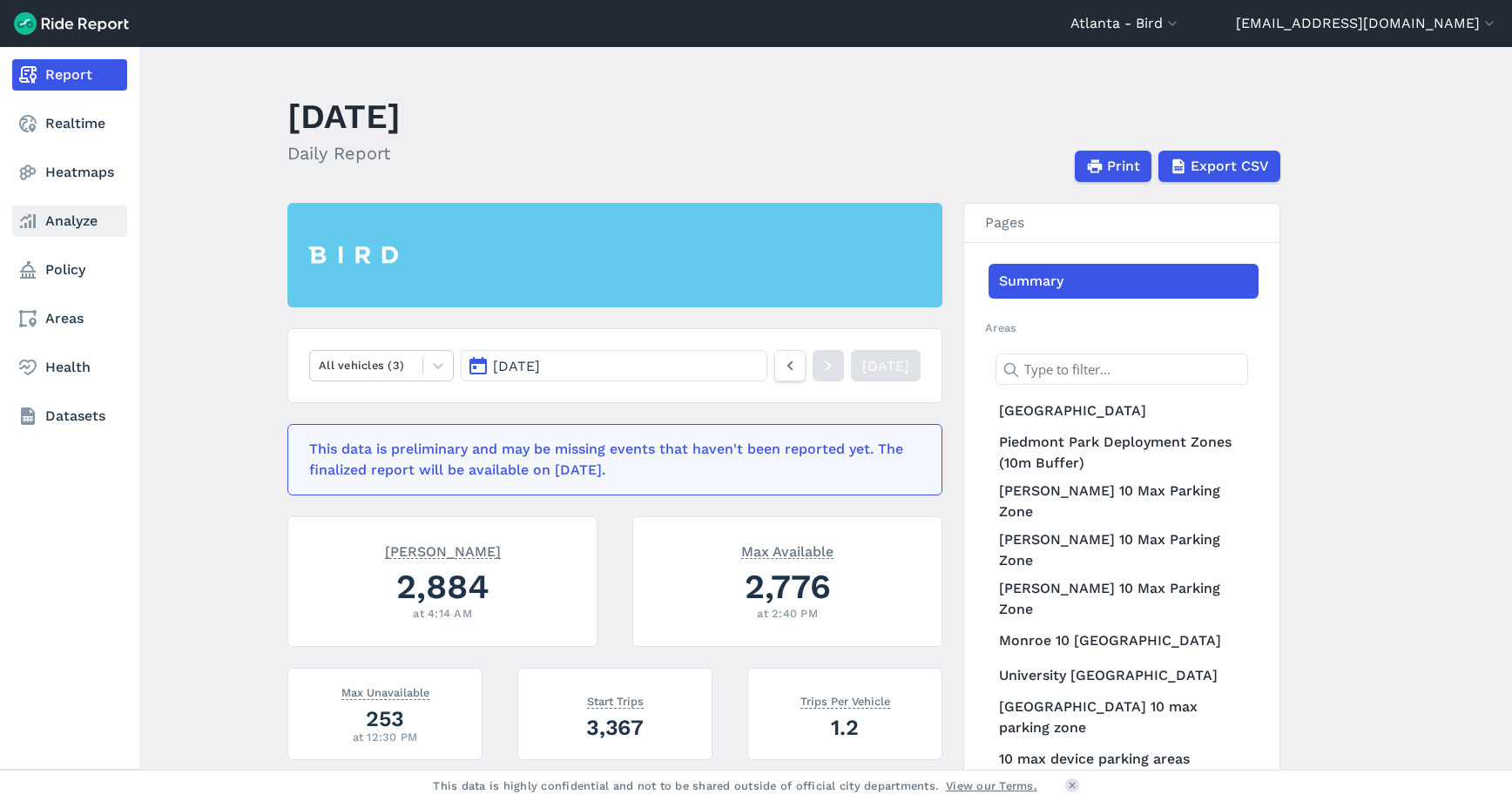
click at [49, 231] on link "Analyze" at bounding box center [69, 220] width 115 height 31
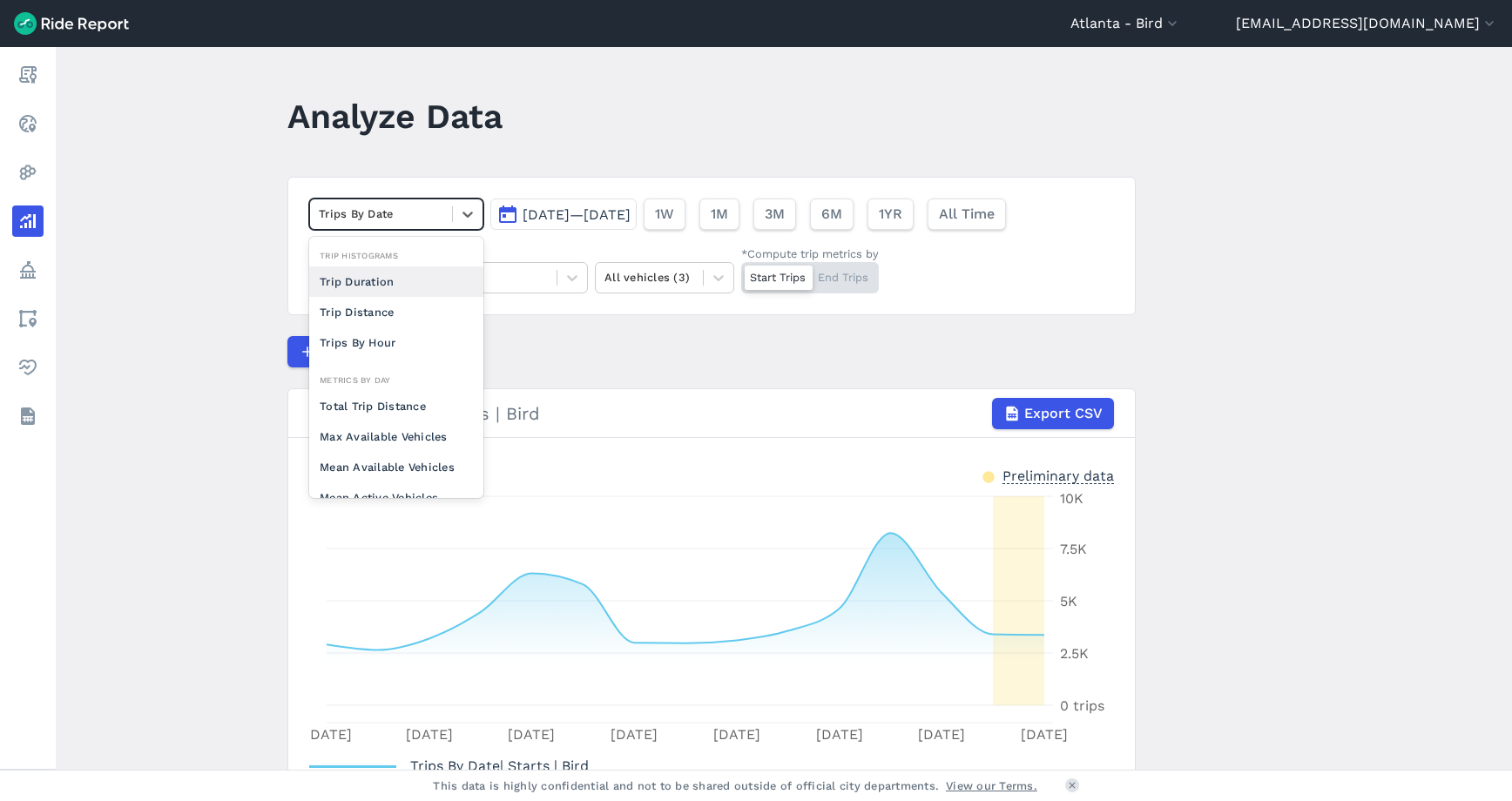
click at [423, 204] on div at bounding box center [381, 213] width 125 height 20
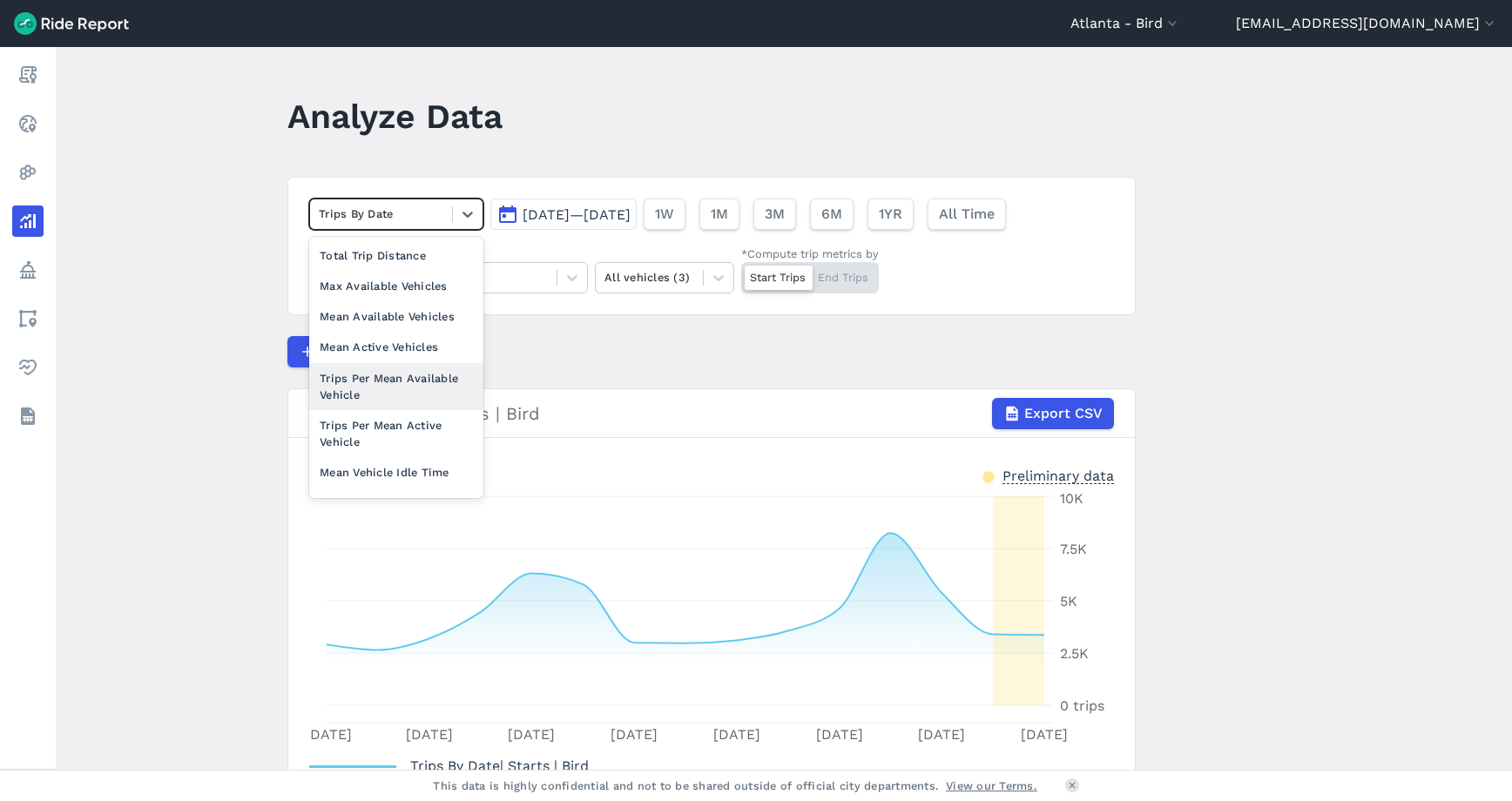
click at [393, 386] on div "Trips Per Mean Available Vehicle" at bounding box center [397, 386] width 174 height 47
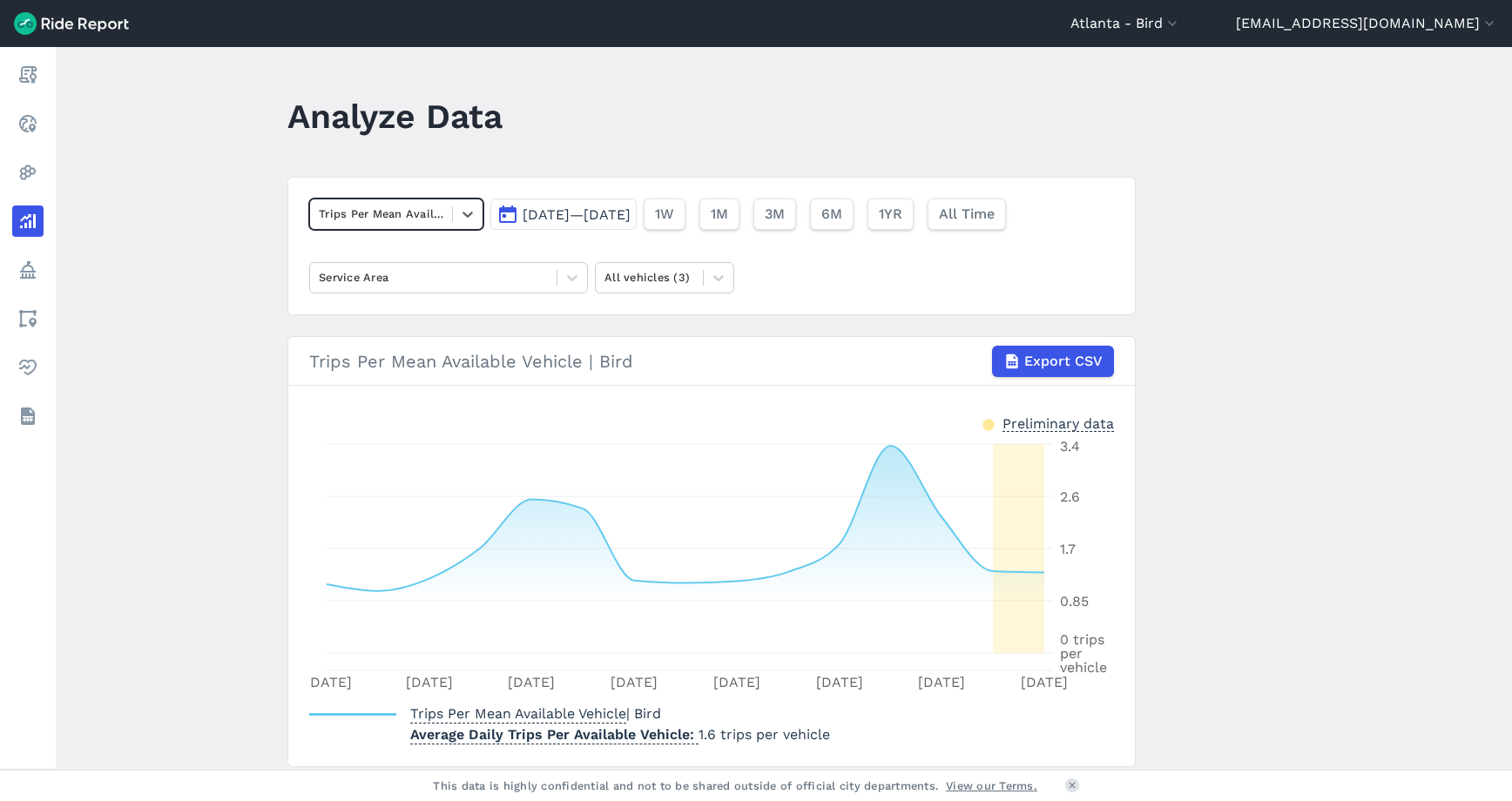
click at [608, 207] on span "[DATE]—[DATE]" at bounding box center [576, 214] width 108 height 17
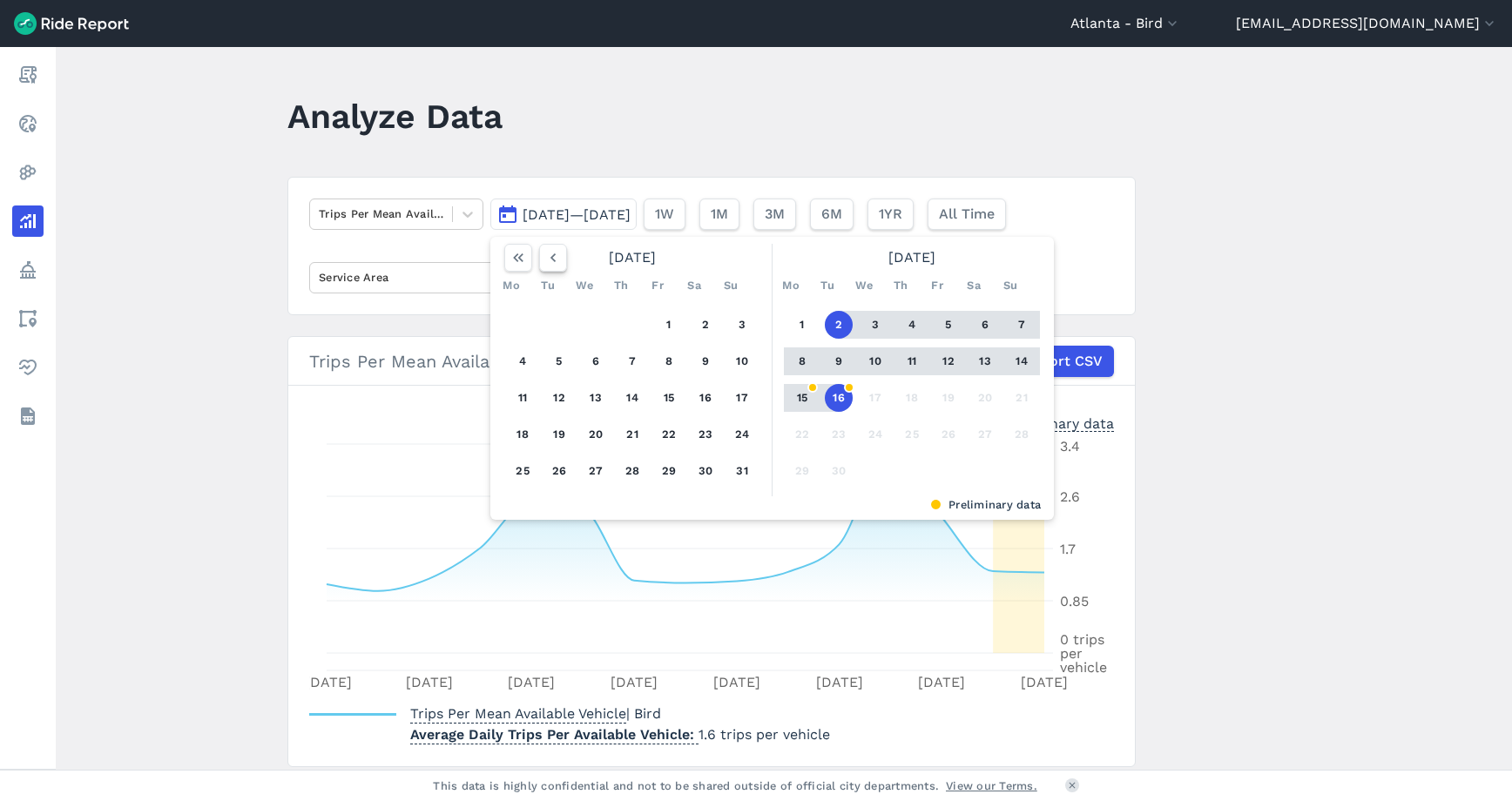
click at [547, 261] on icon "button" at bounding box center [553, 258] width 18 height 18
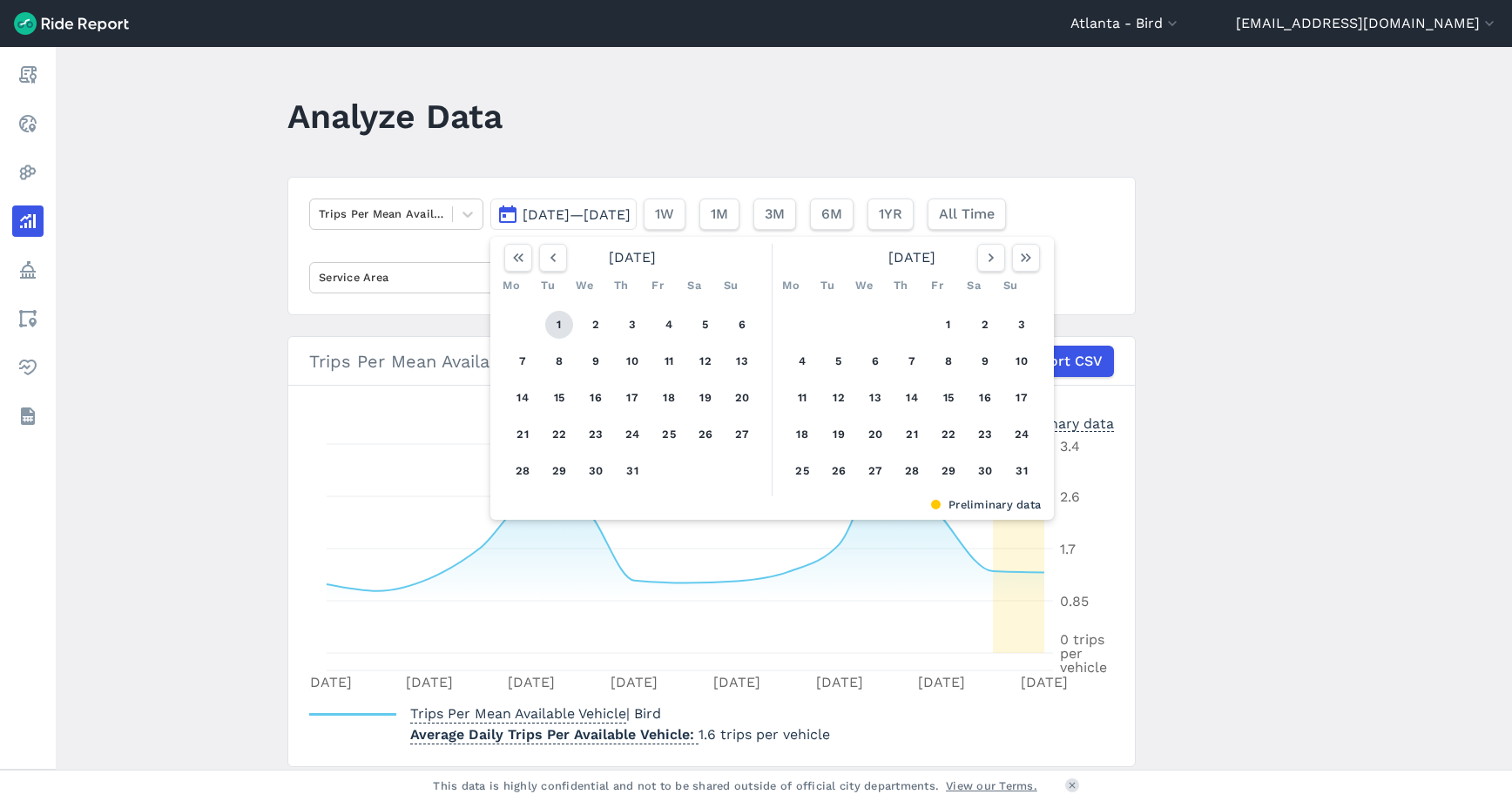
click at [552, 320] on button "1" at bounding box center [559, 324] width 28 height 28
click at [998, 255] on button "button" at bounding box center [991, 257] width 28 height 28
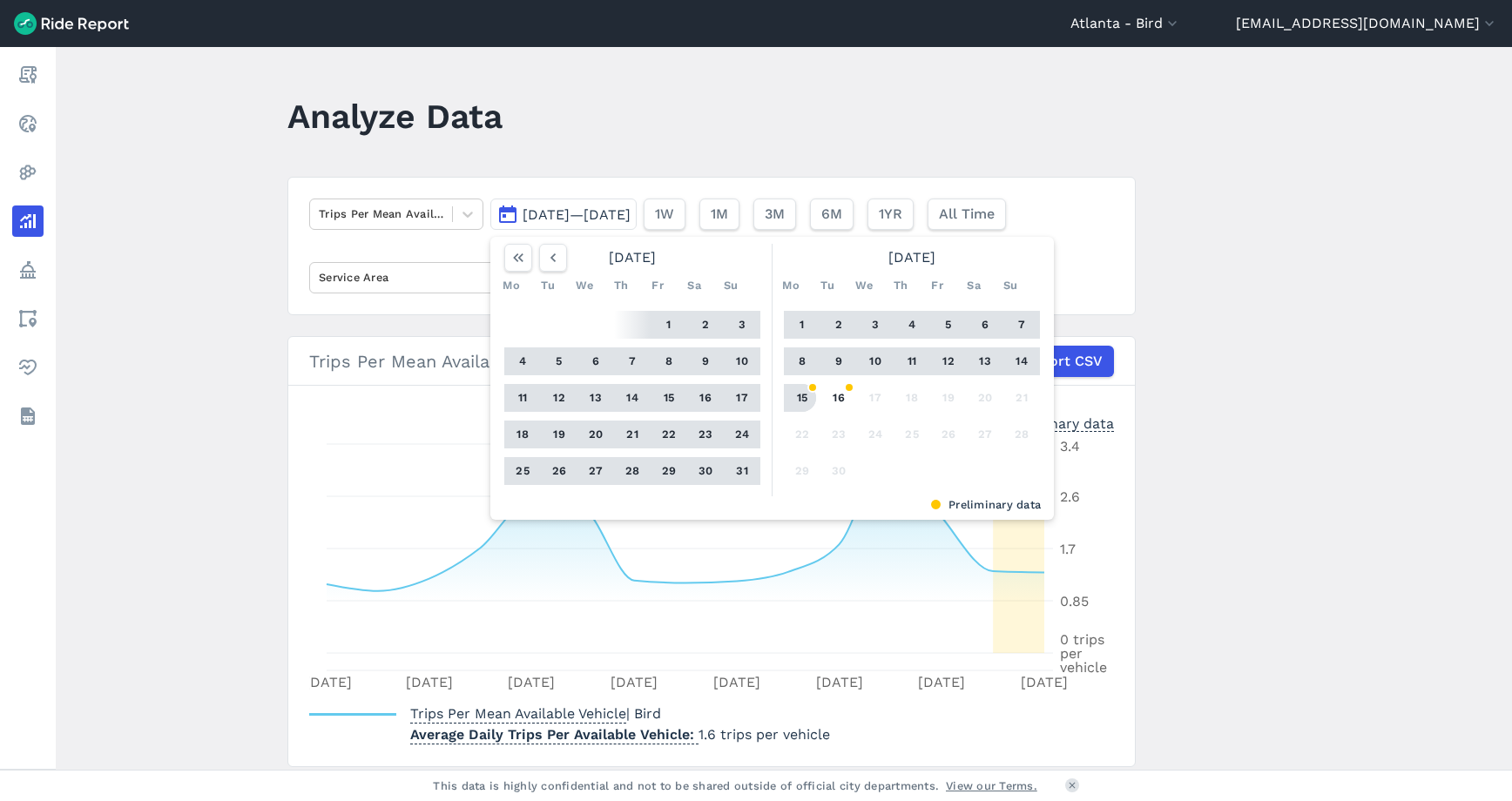
click at [807, 396] on button "15" at bounding box center [801, 397] width 28 height 28
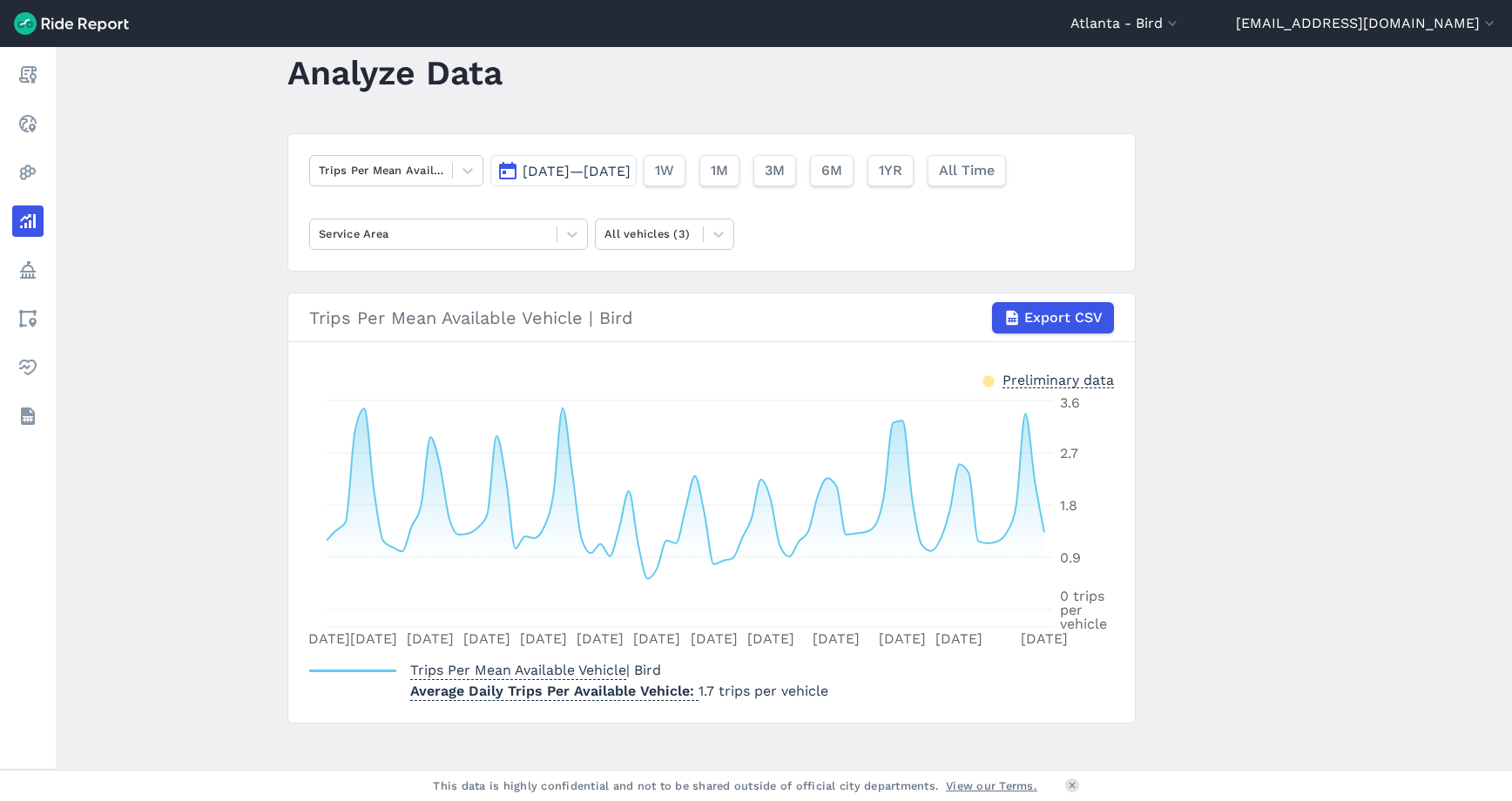
scroll to position [60, 0]
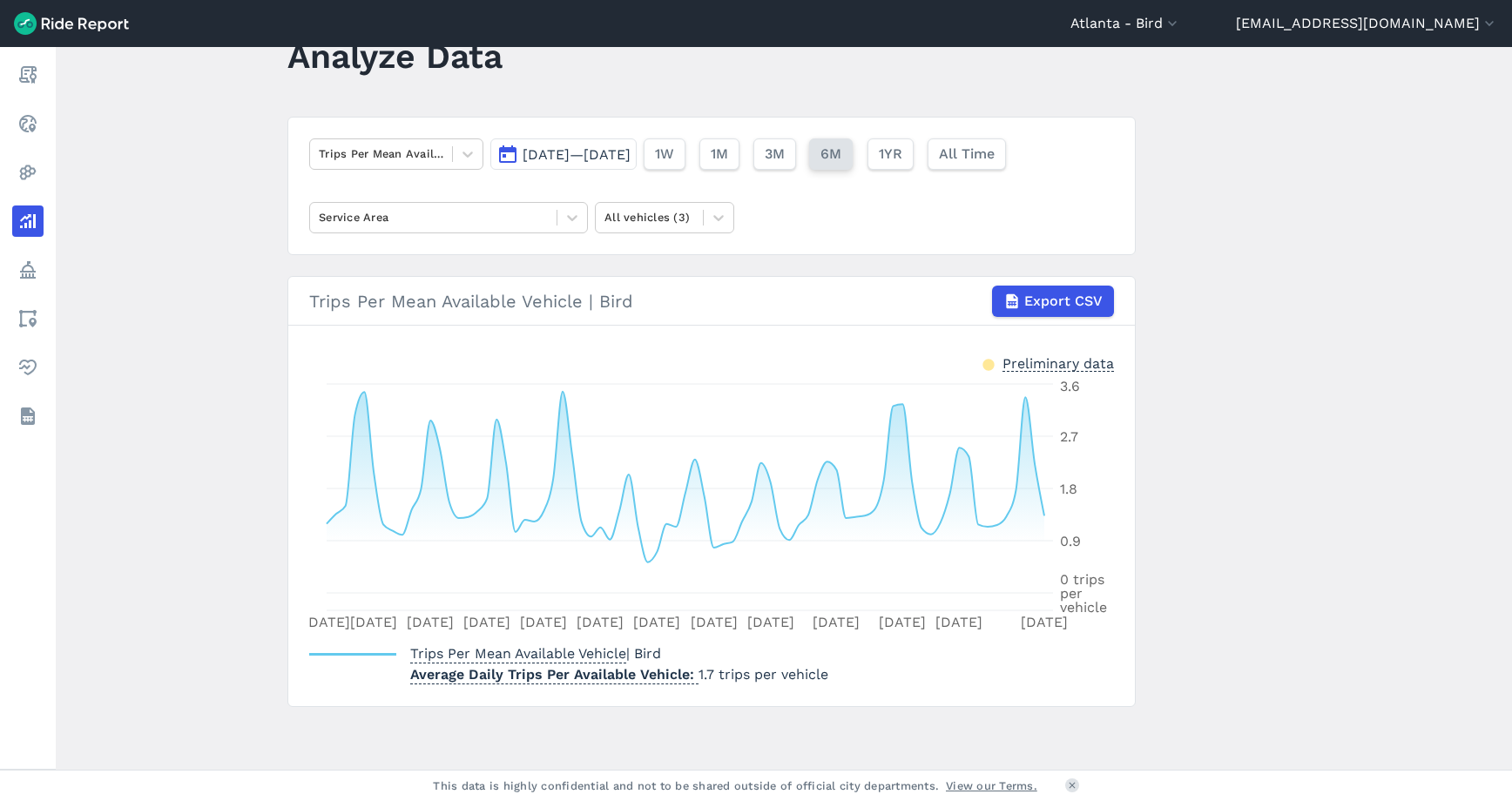
click at [841, 162] on span "6M" at bounding box center [832, 155] width 21 height 21
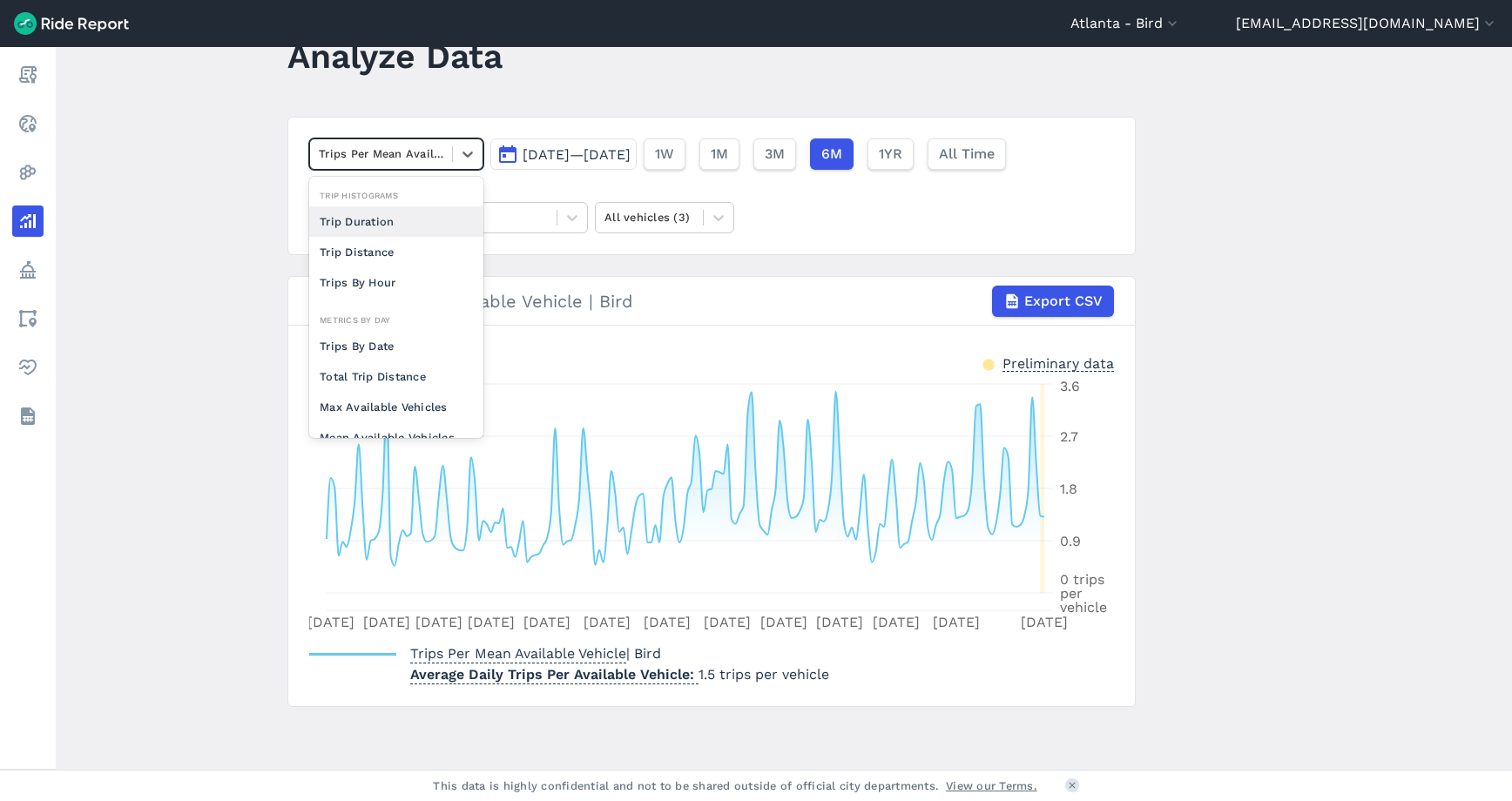
click at [415, 163] on div at bounding box center [381, 154] width 125 height 20
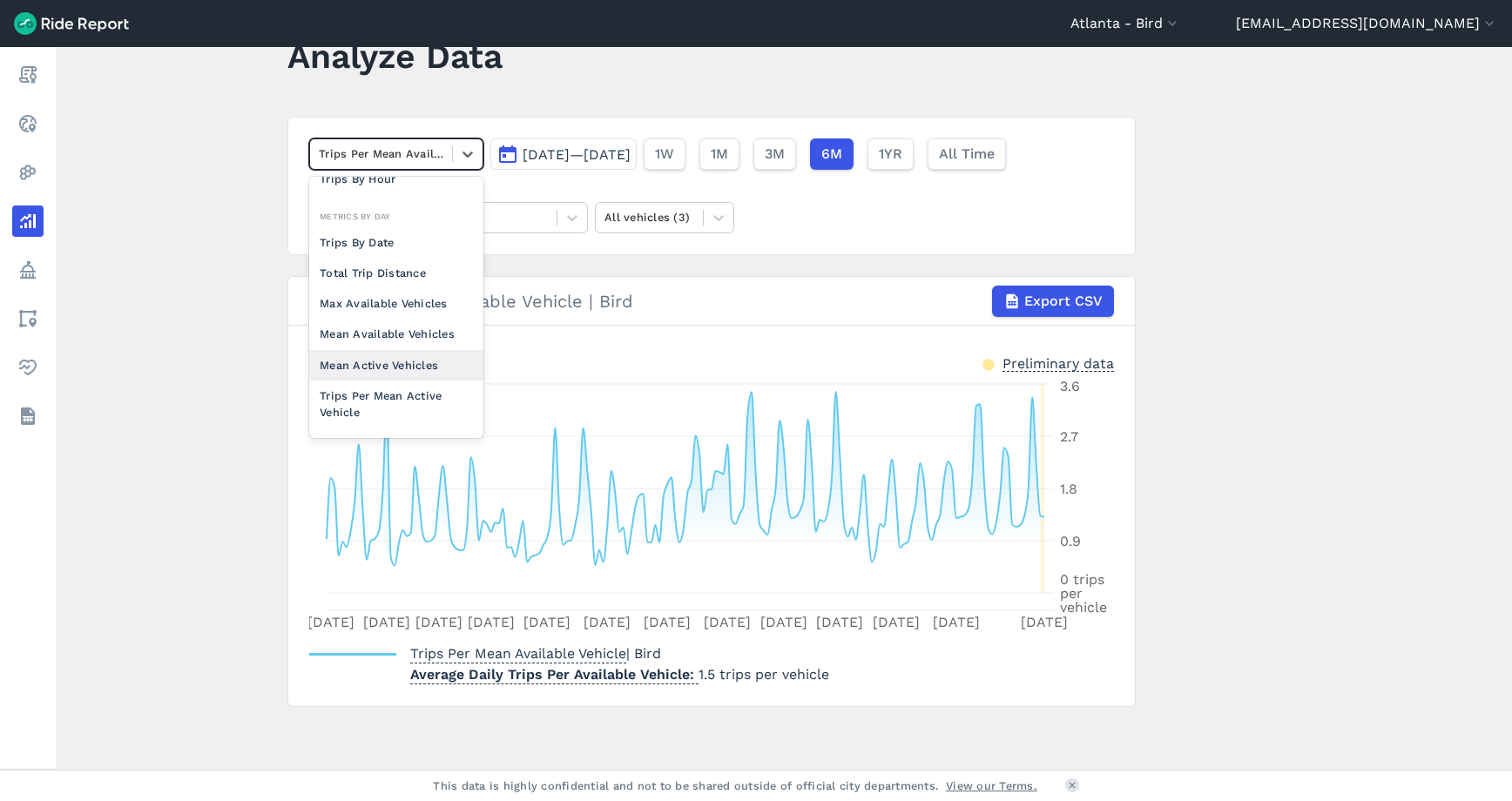
scroll to position [114, 0]
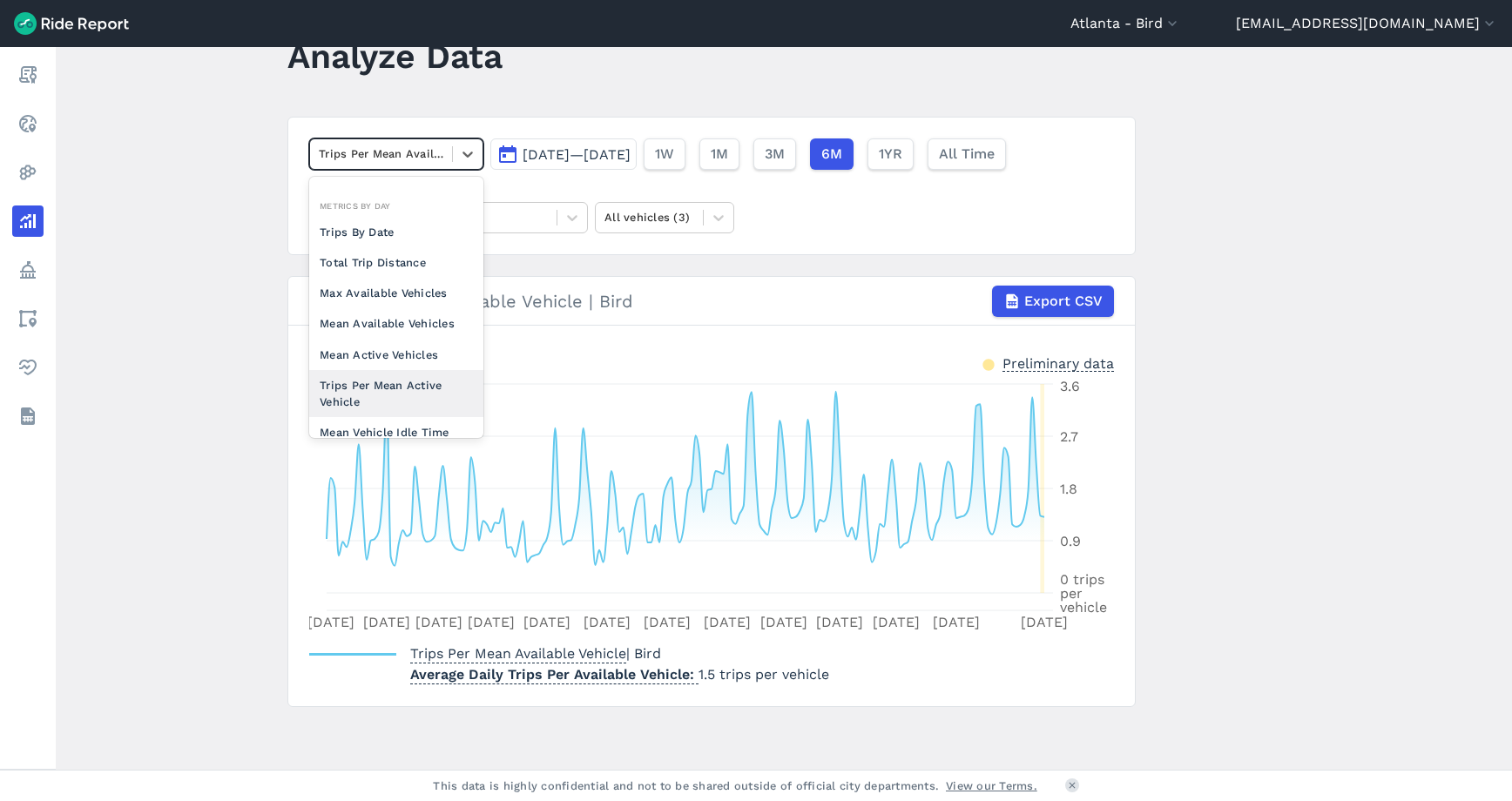
click at [390, 385] on div "Trips Per Mean Active Vehicle" at bounding box center [397, 393] width 174 height 47
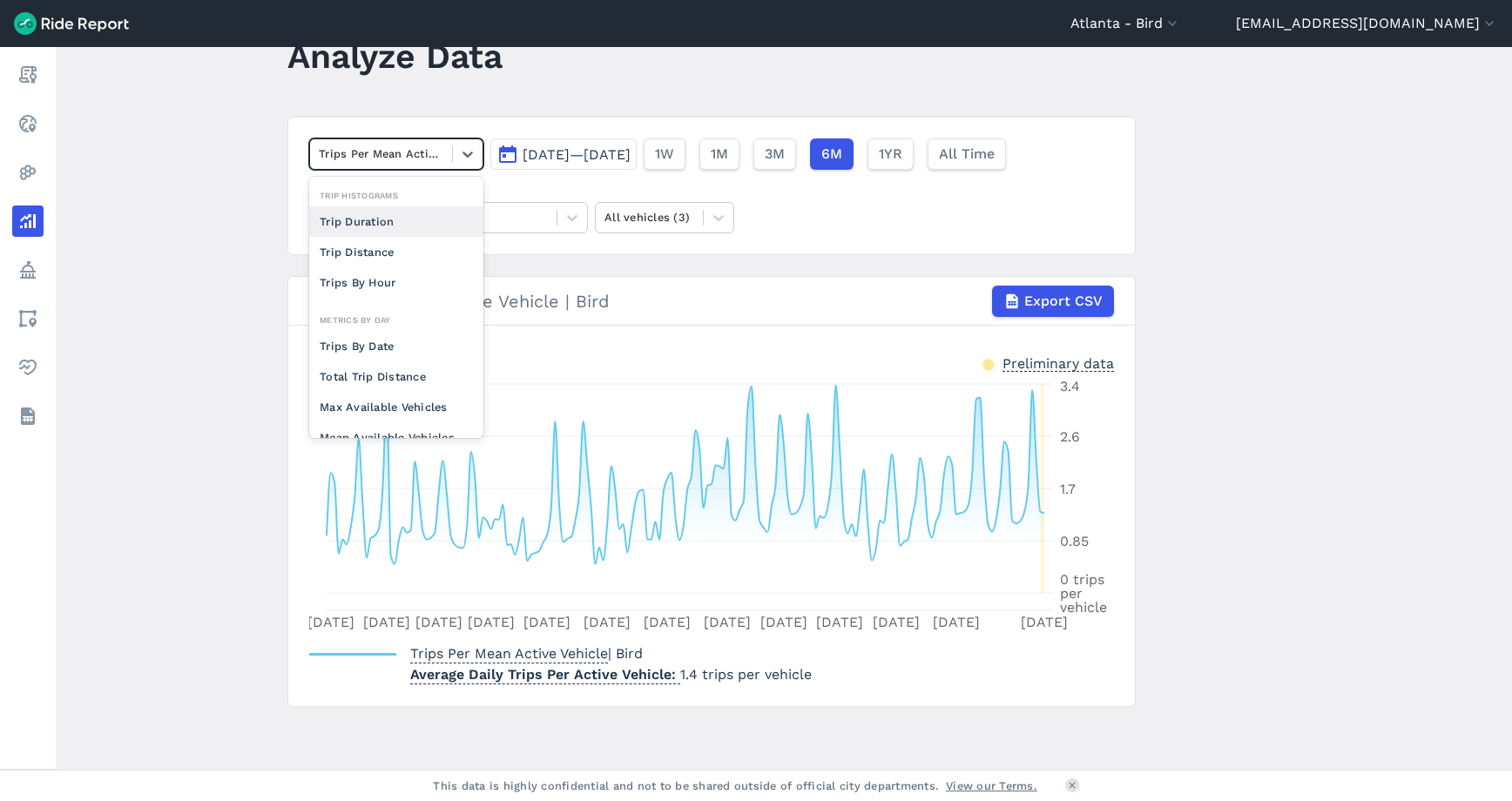
click at [406, 154] on div at bounding box center [381, 154] width 125 height 20
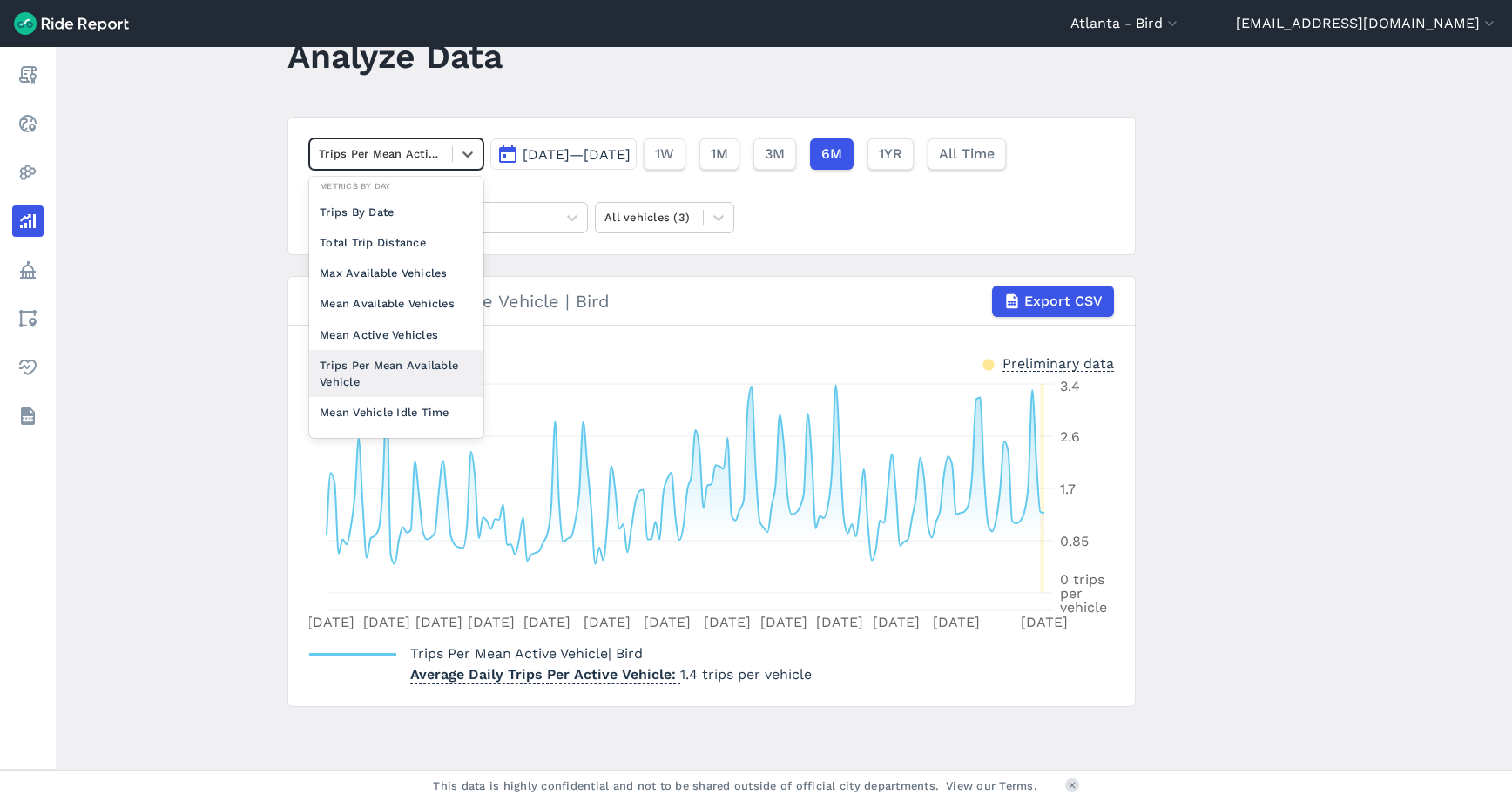
click at [392, 371] on div "Trips Per Mean Available Vehicle" at bounding box center [397, 373] width 174 height 47
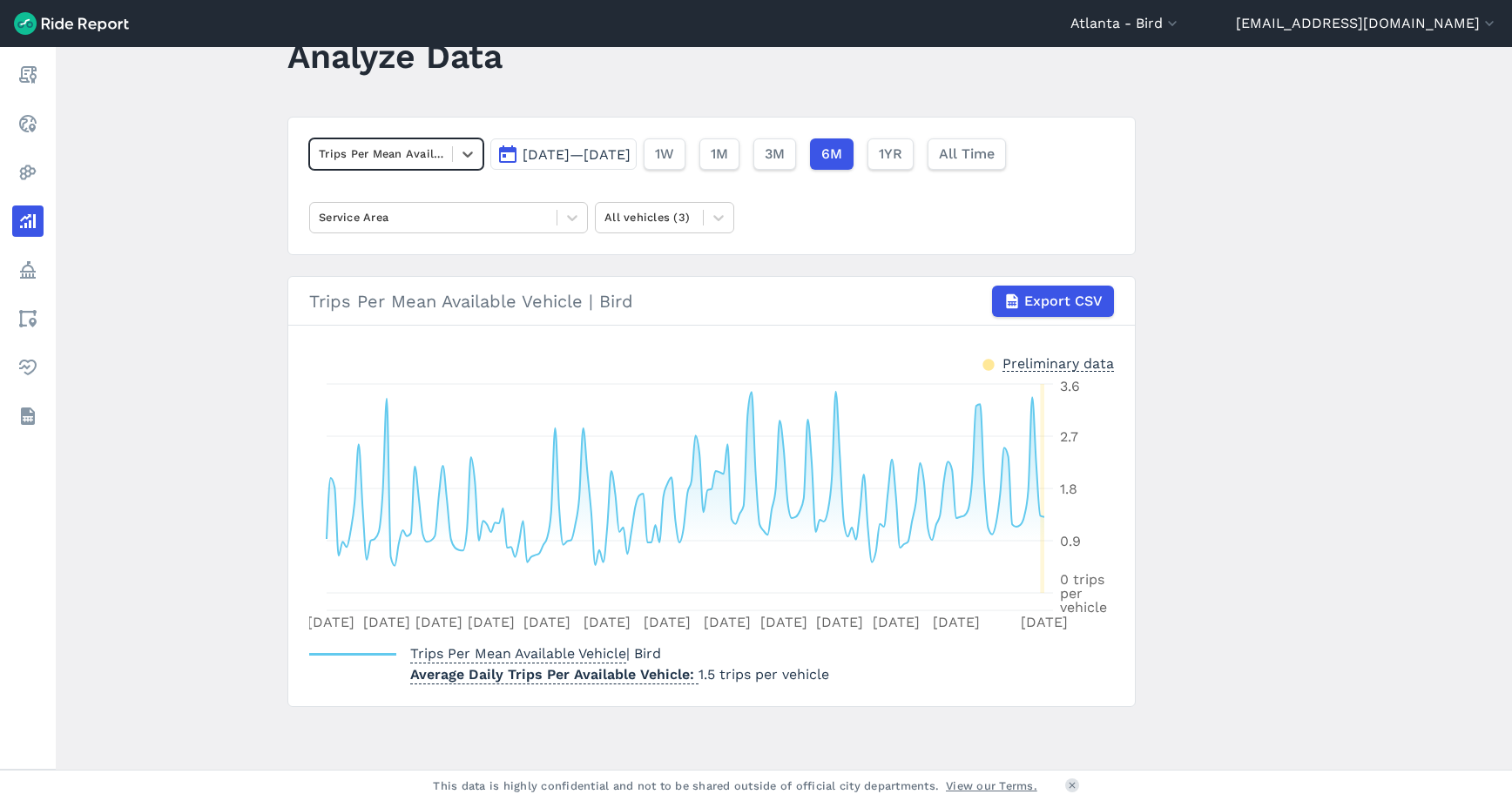
click at [408, 148] on div at bounding box center [381, 154] width 125 height 20
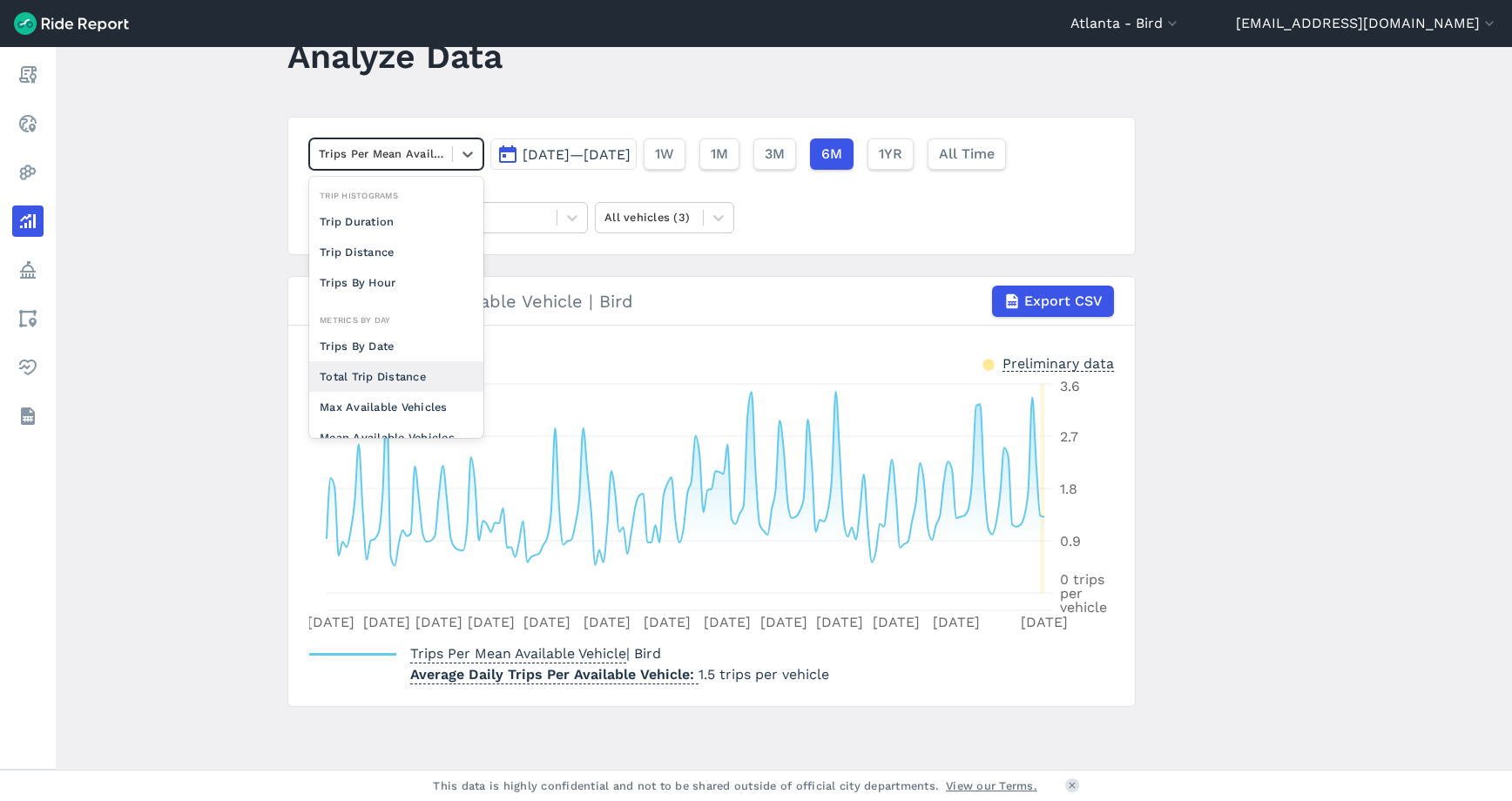
click at [216, 349] on main "Analyze Data option Trips Per Mean Available Vehicle, selected. option Total Tr…" at bounding box center [784, 408] width 1457 height 723
